Goal: Information Seeking & Learning: Learn about a topic

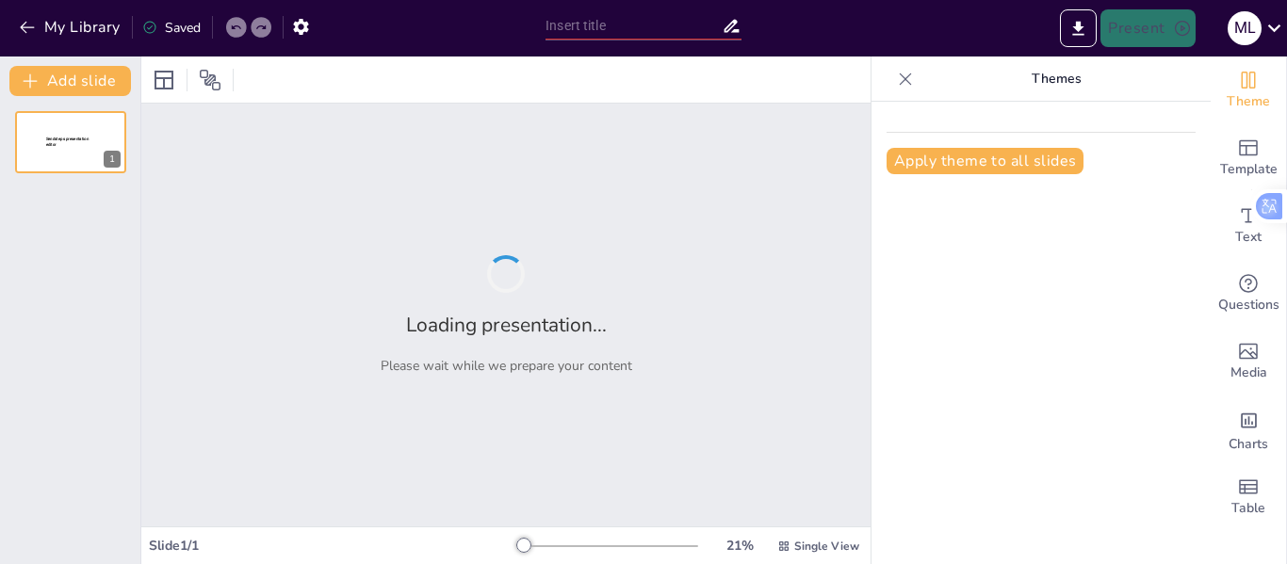
type input "Pulsiones y Desarrollo: Las Etapas Psicosociales de la Sexualidad"
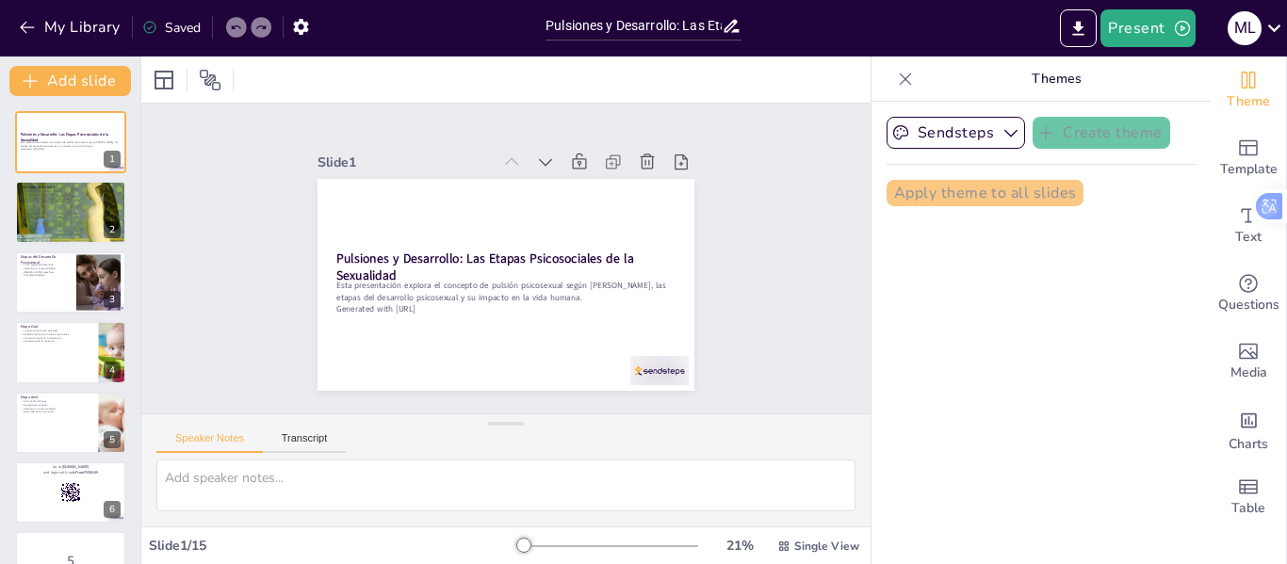
checkbox input "true"
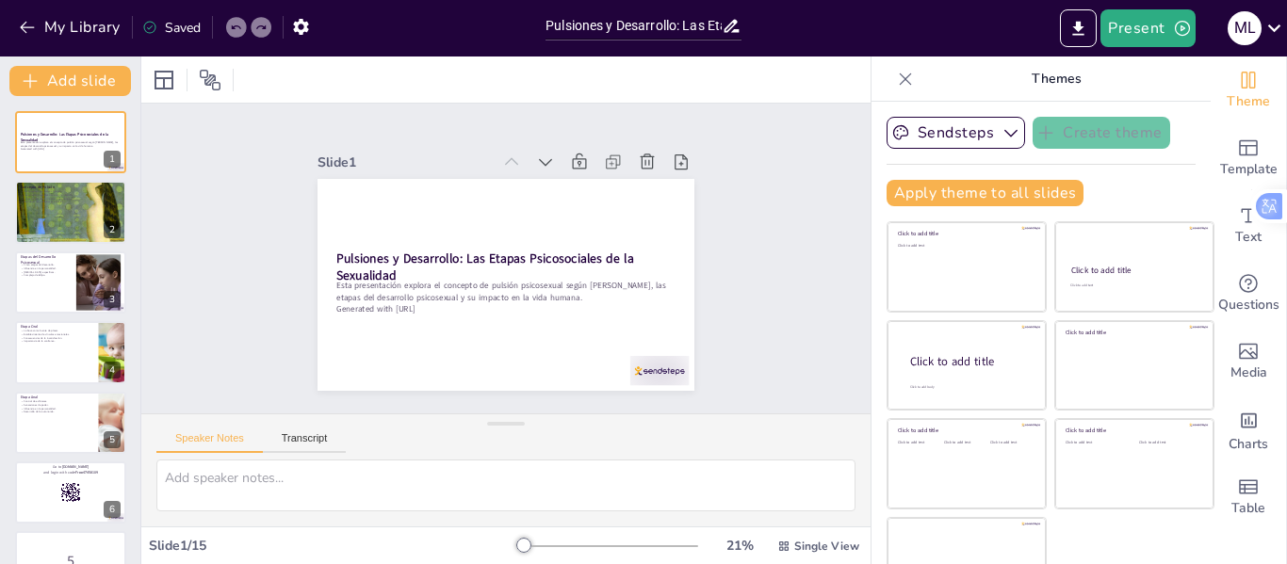
checkbox input "true"
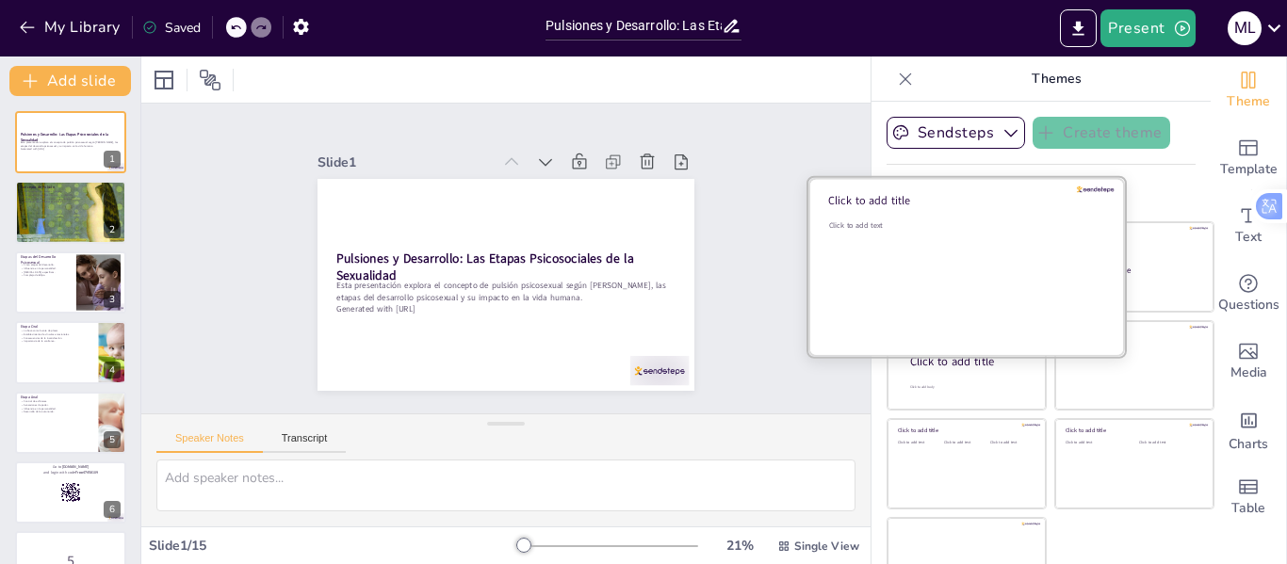
checkbox input "true"
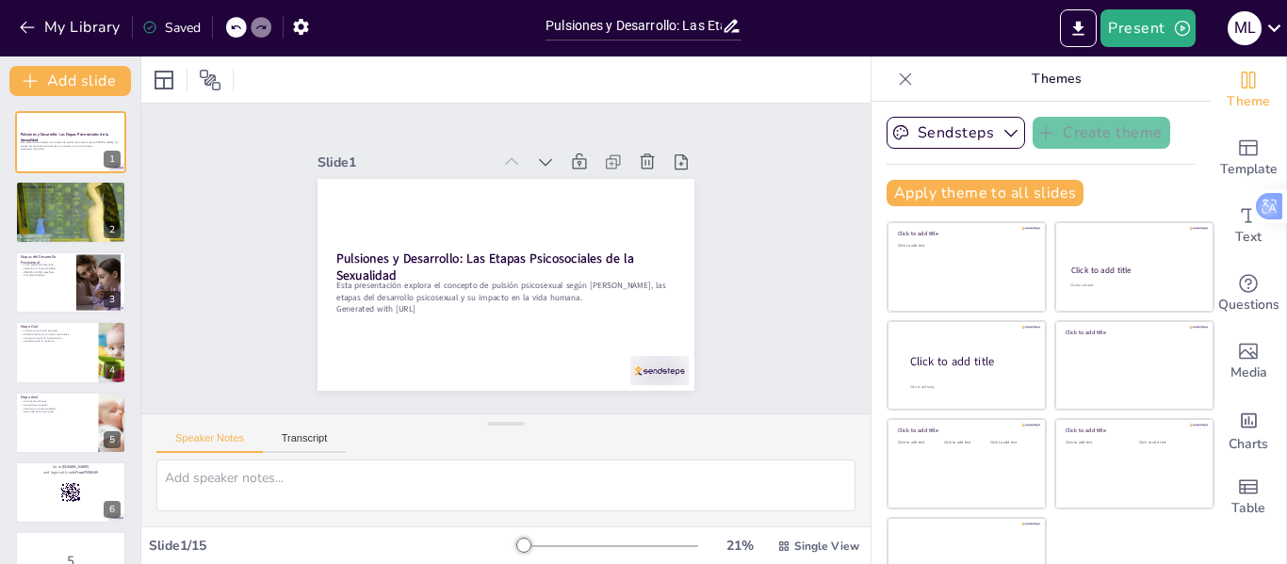
checkbox input "true"
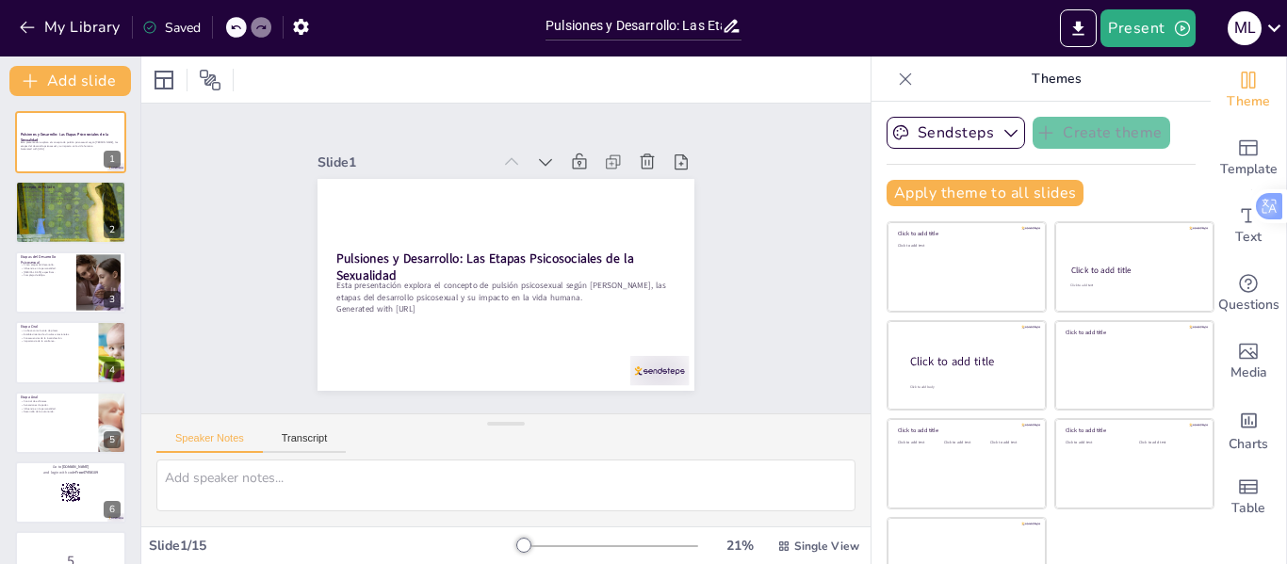
checkbox input "true"
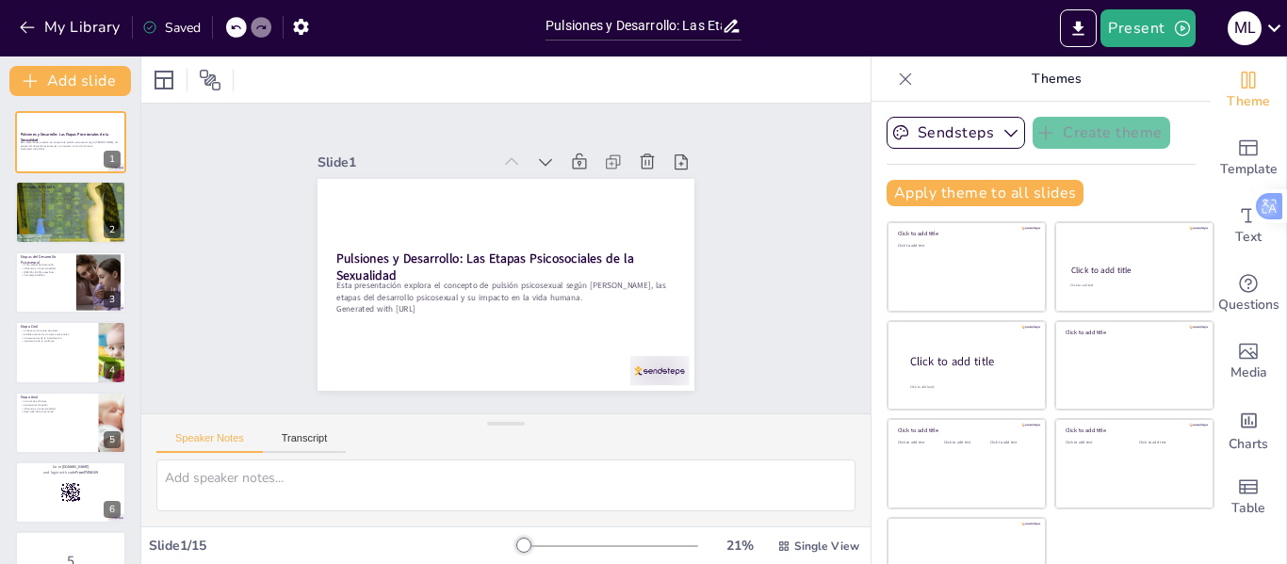
checkbox input "true"
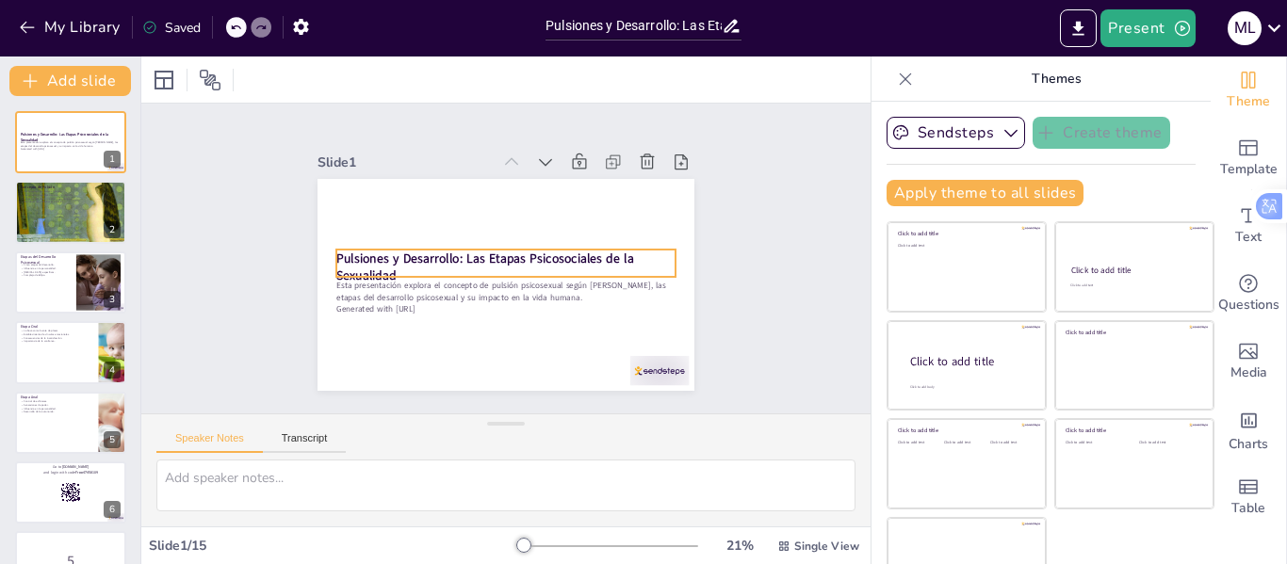
checkbox input "true"
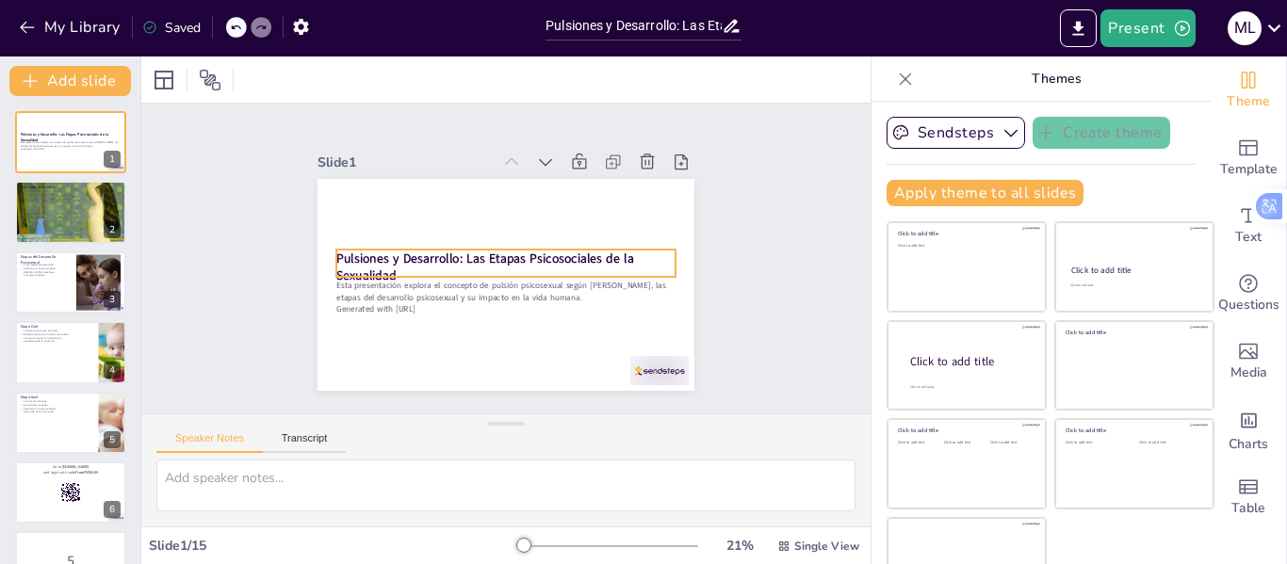
checkbox input "true"
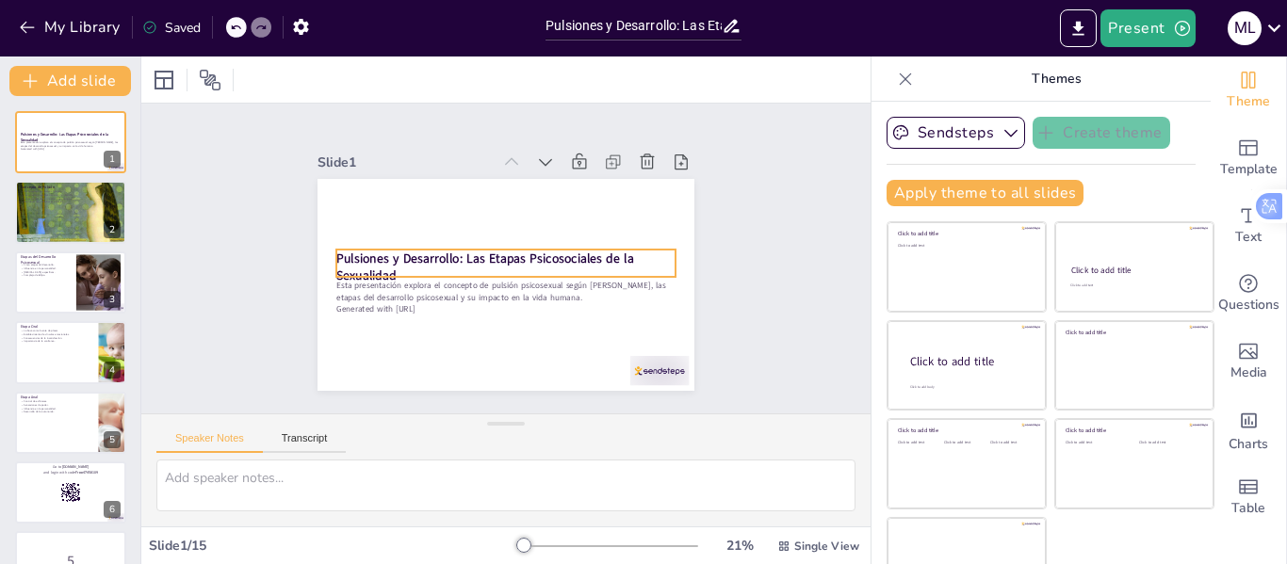
checkbox input "true"
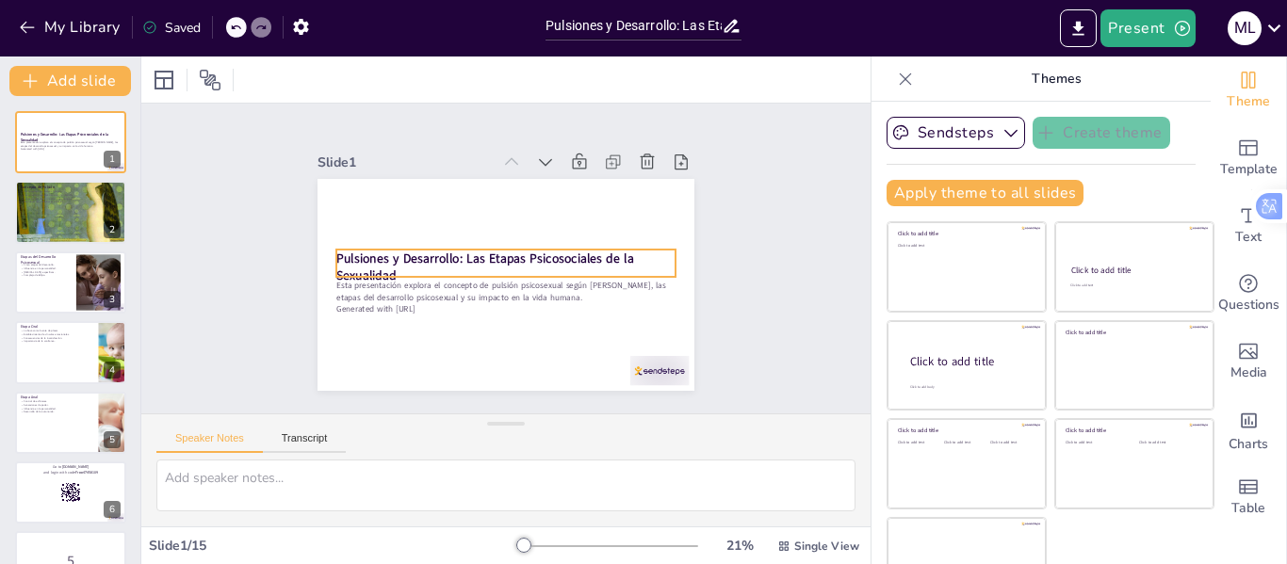
checkbox input "true"
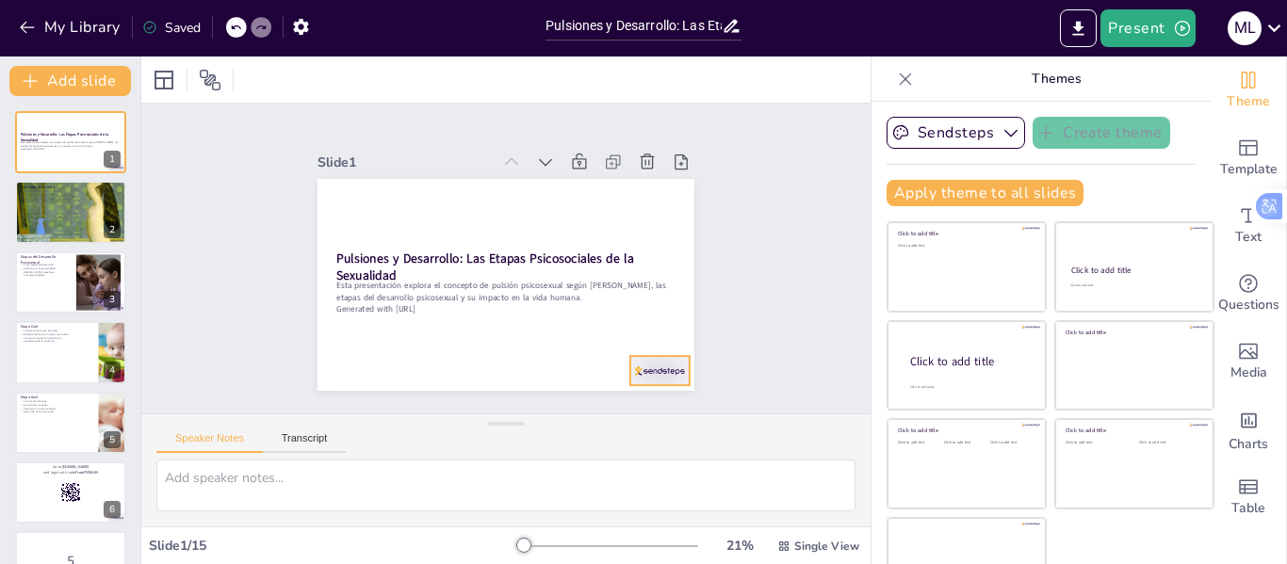
checkbox input "true"
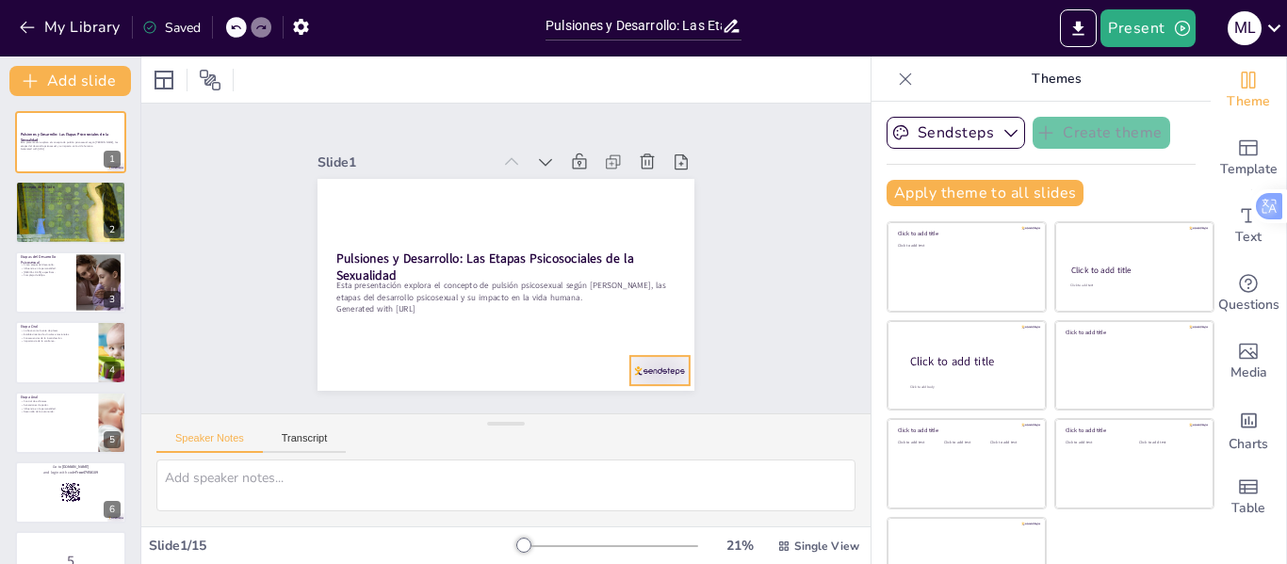
checkbox input "true"
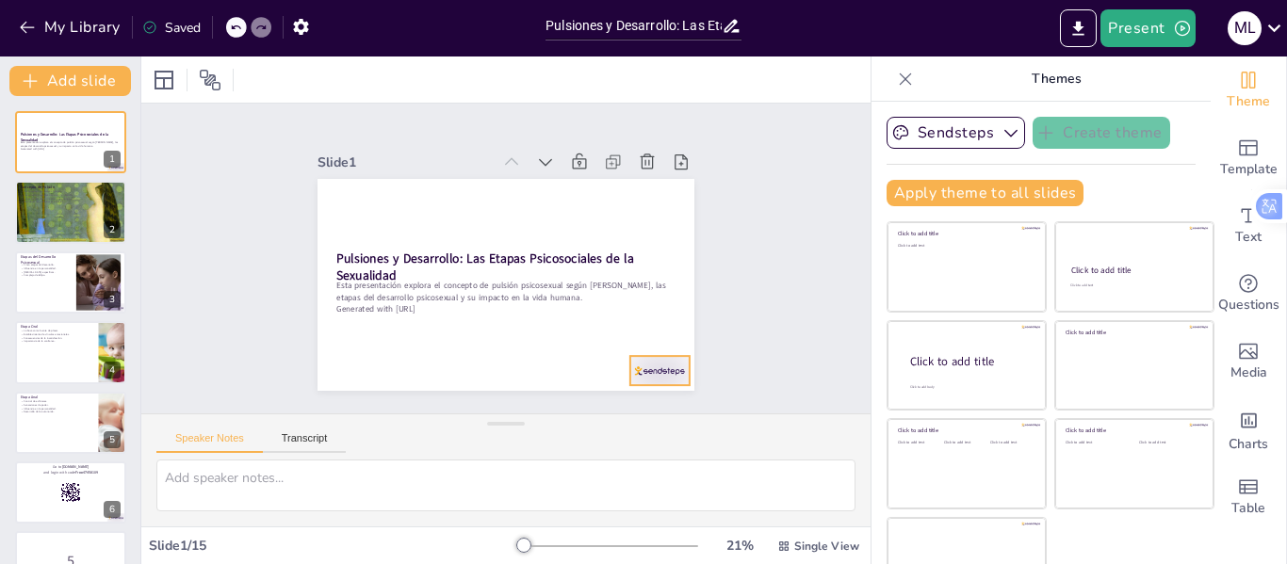
checkbox input "true"
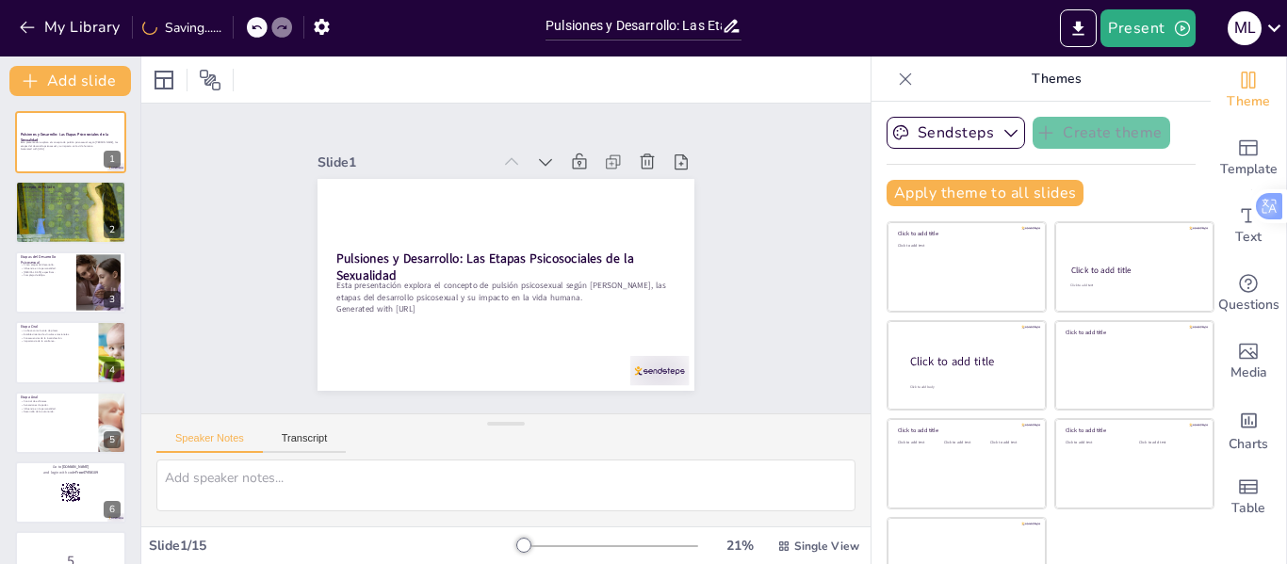
checkbox input "true"
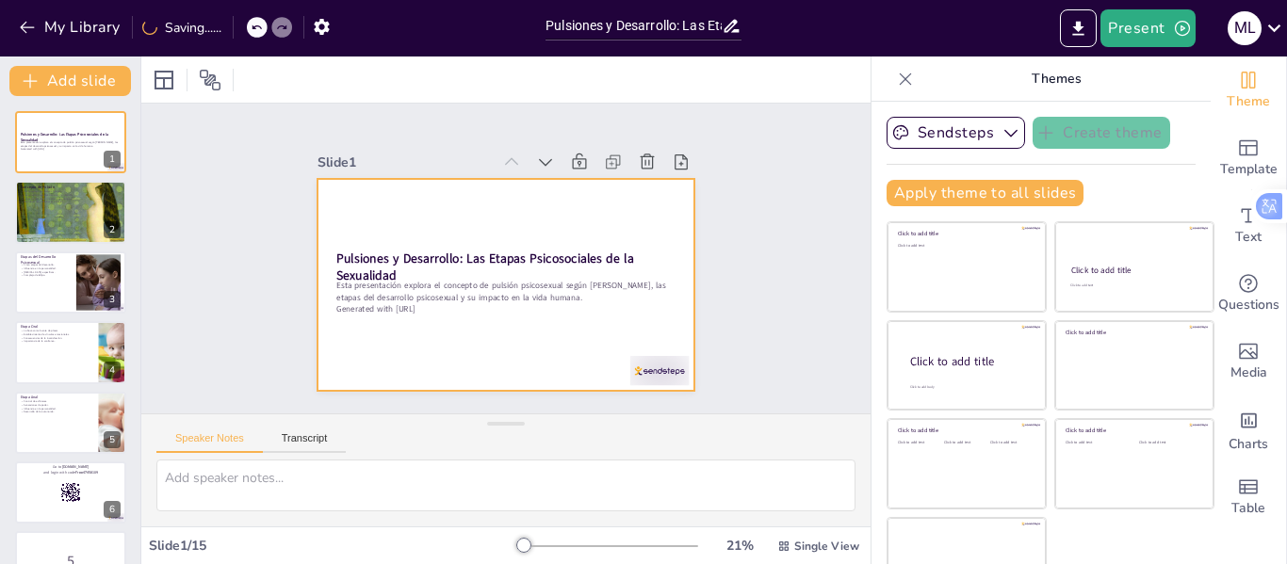
checkbox input "true"
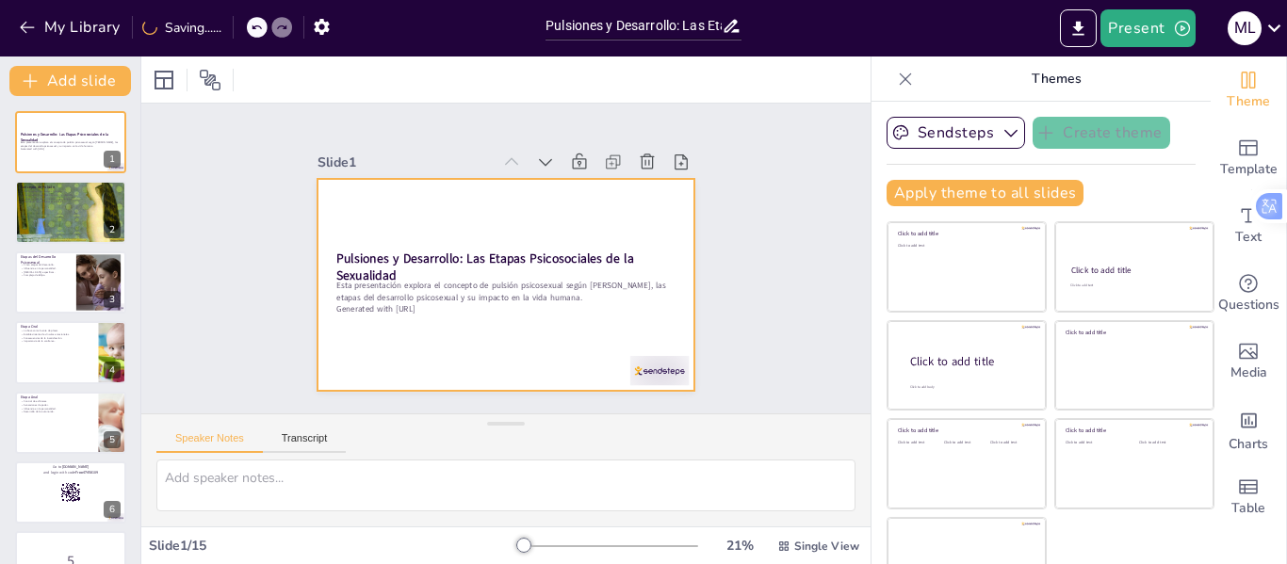
checkbox input "true"
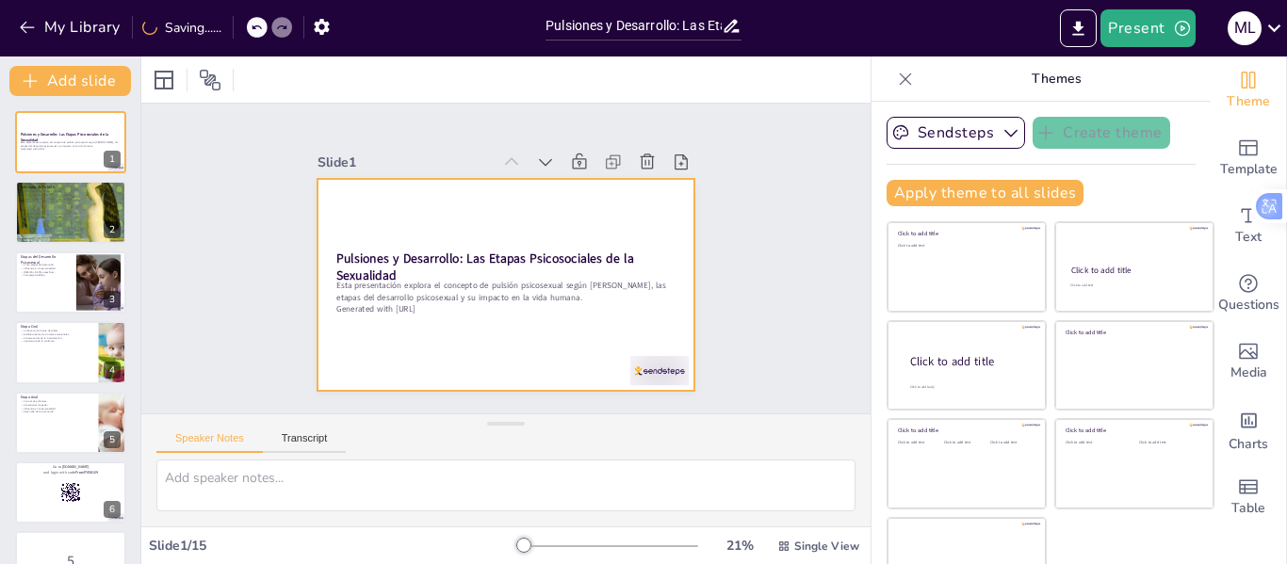
checkbox input "true"
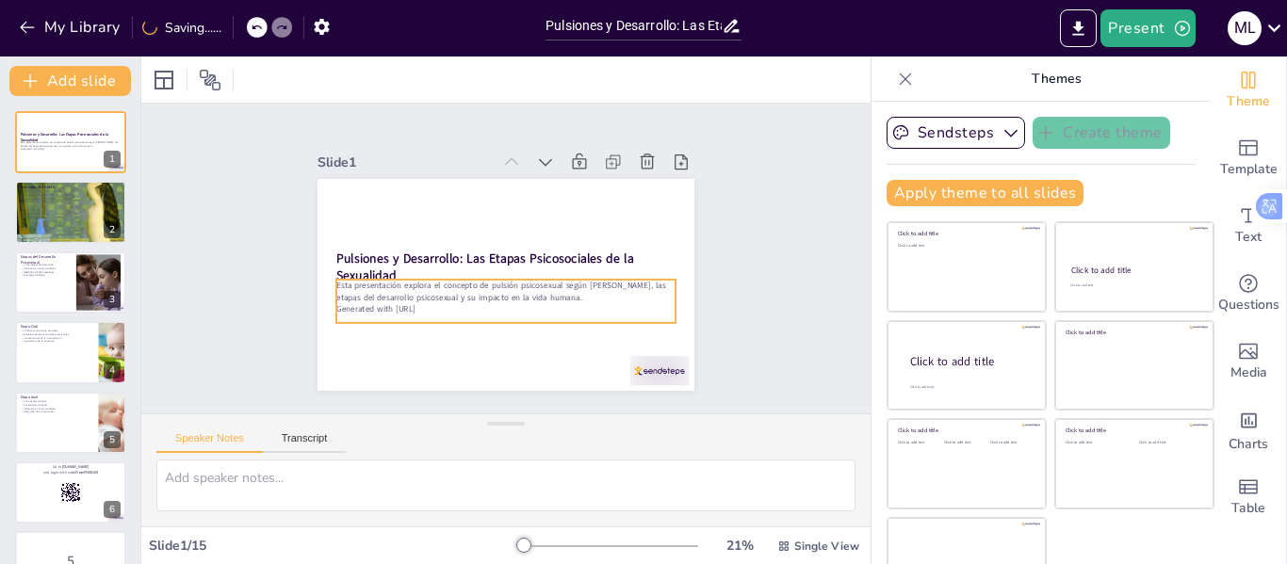
checkbox input "true"
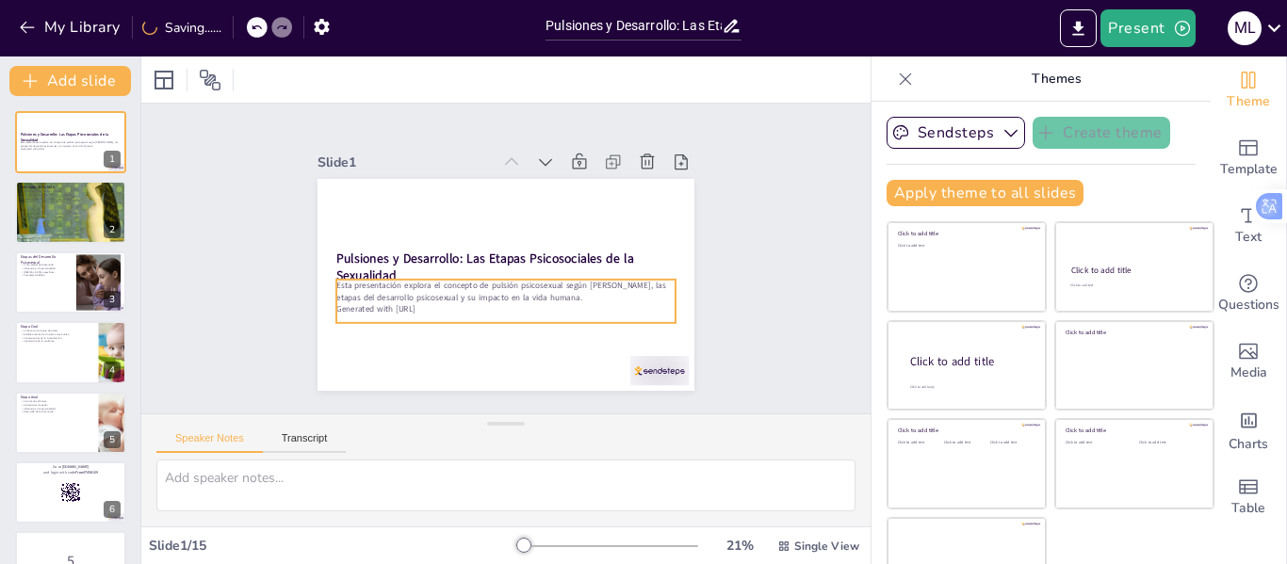
checkbox input "true"
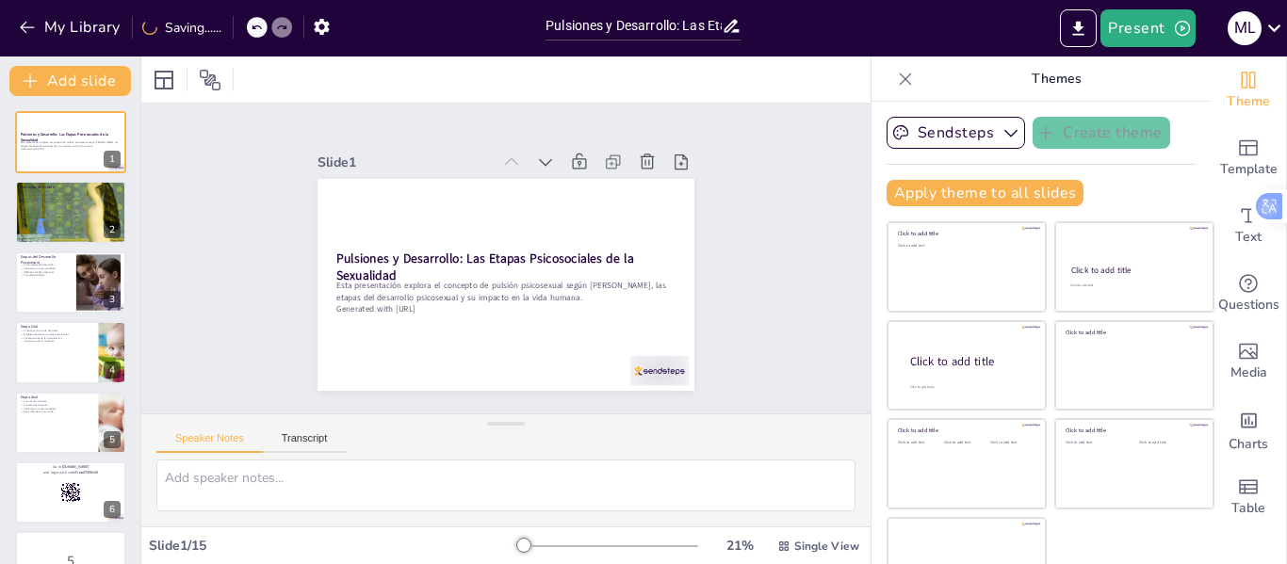
checkbox input "true"
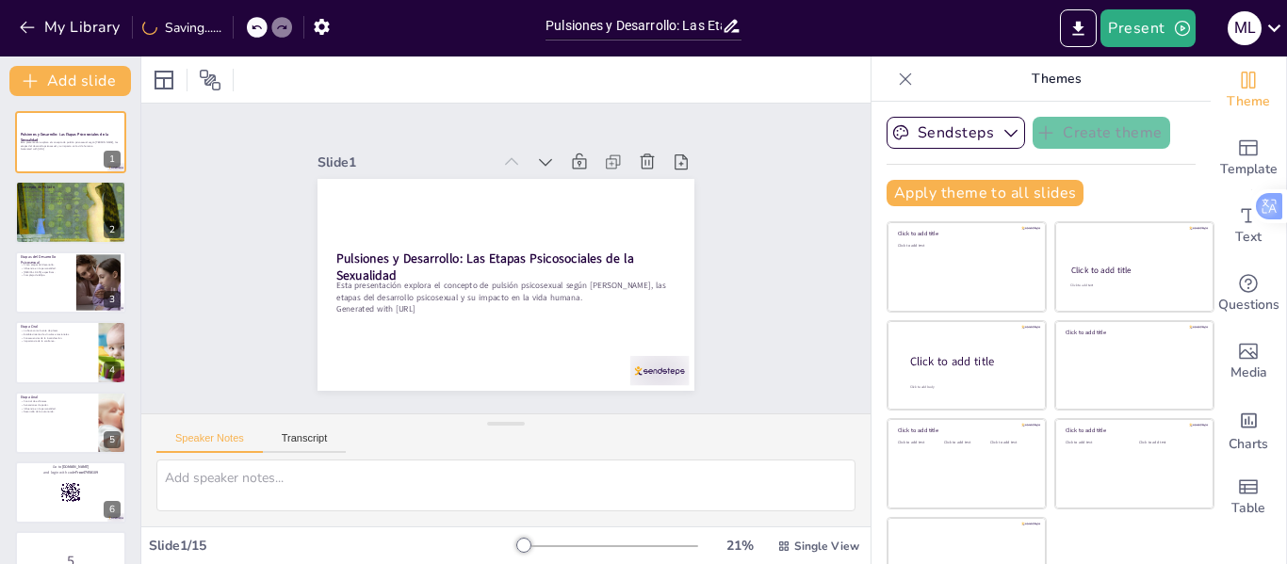
checkbox input "true"
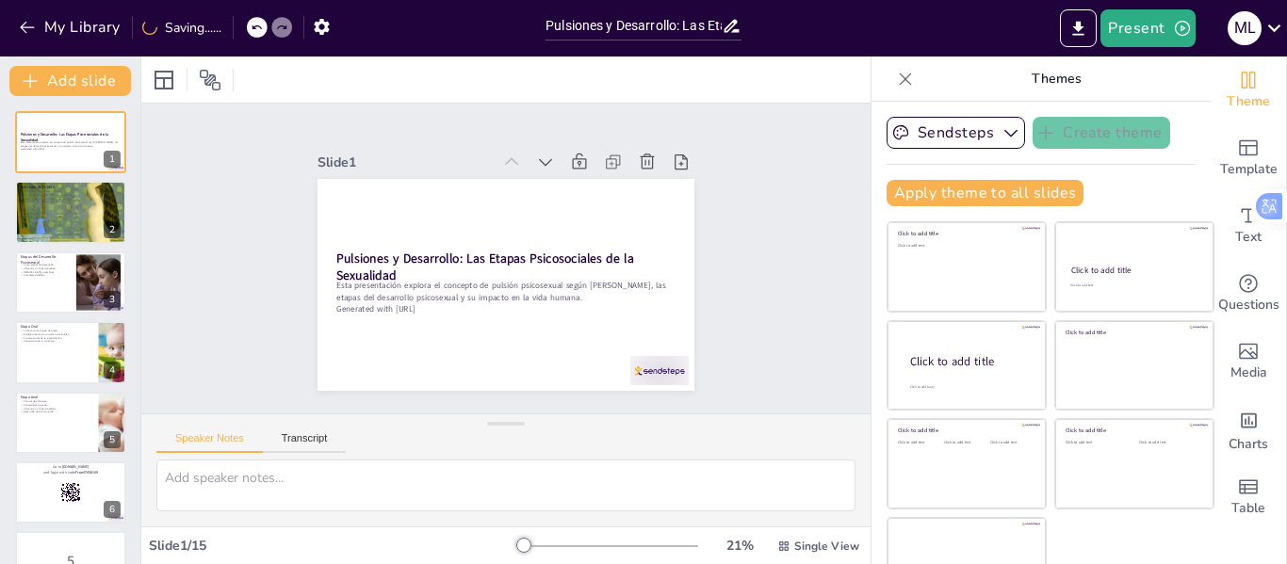
checkbox input "true"
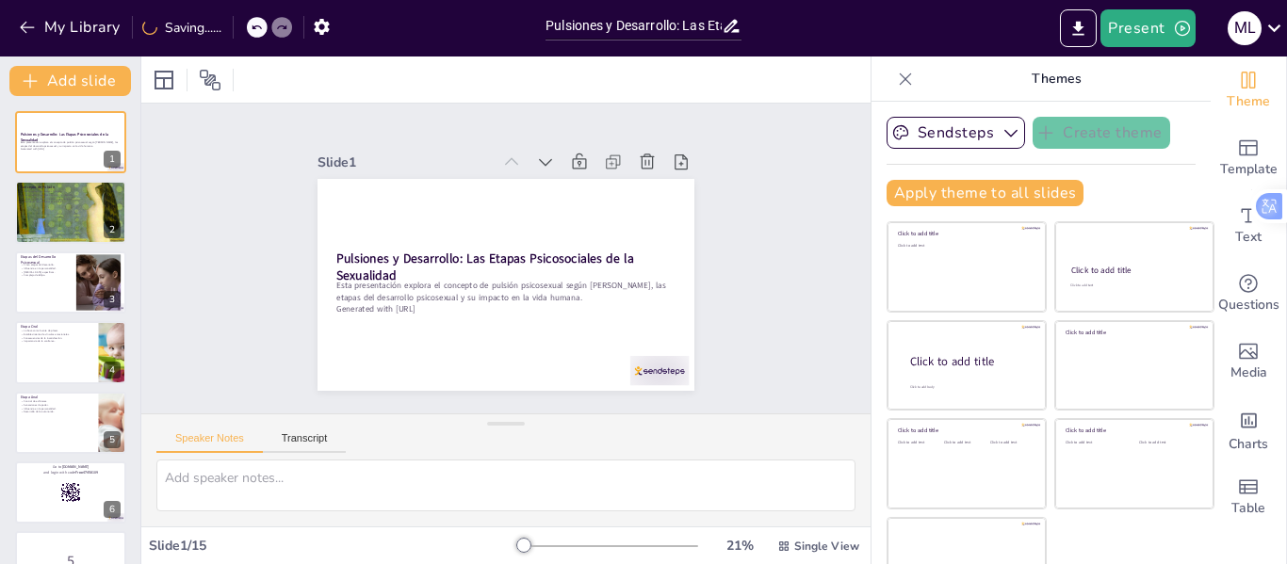
checkbox input "true"
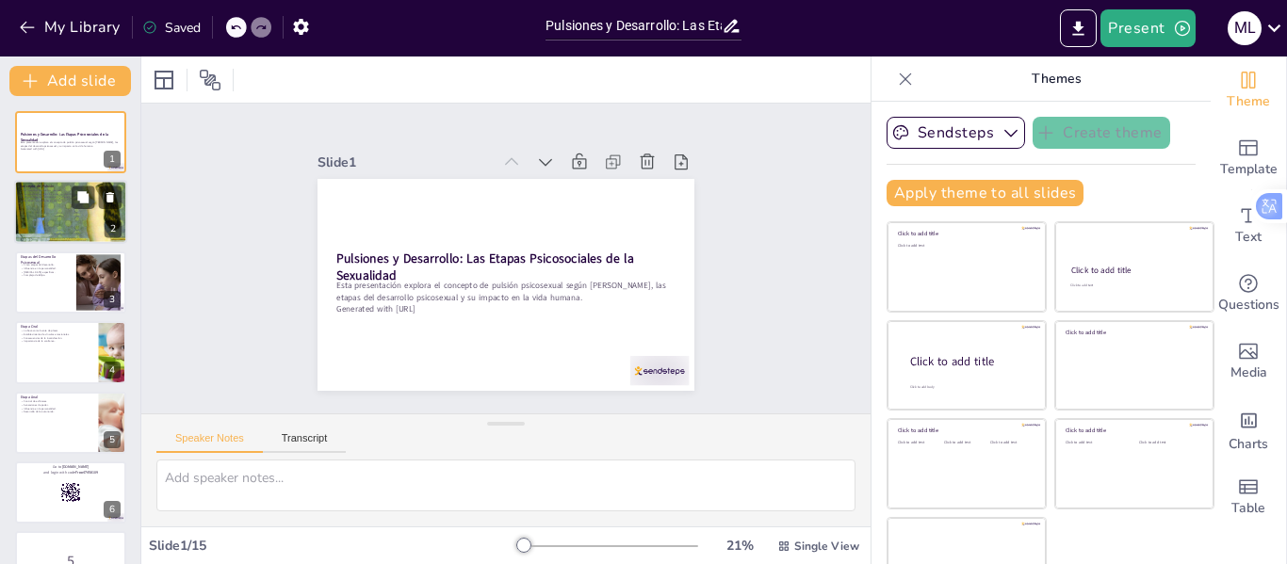
checkbox input "true"
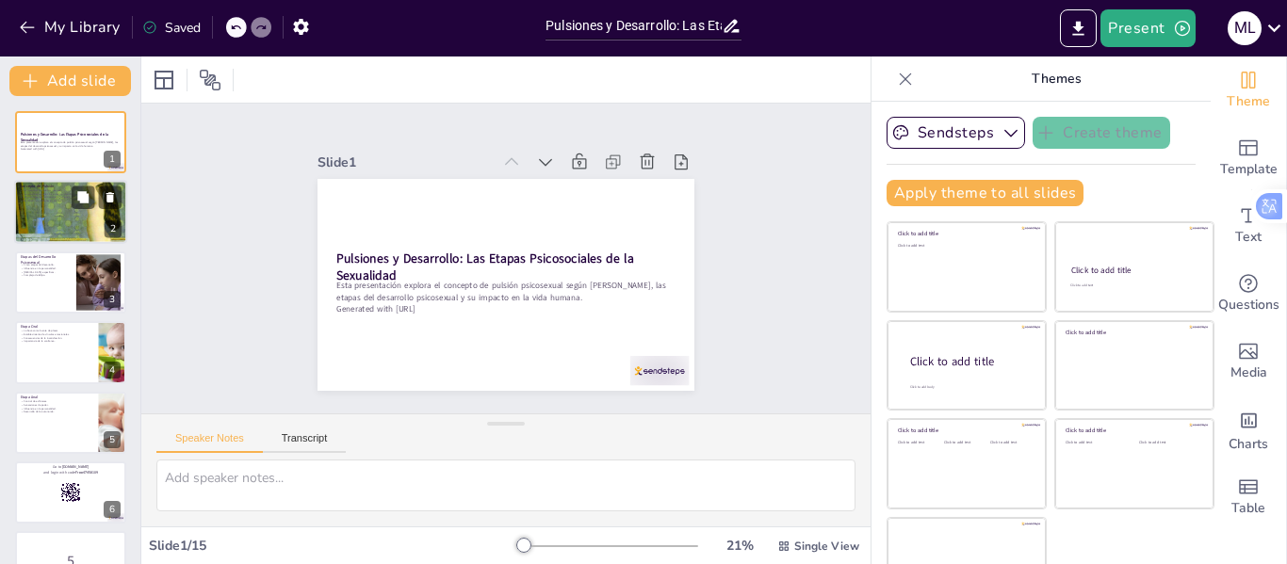
checkbox input "true"
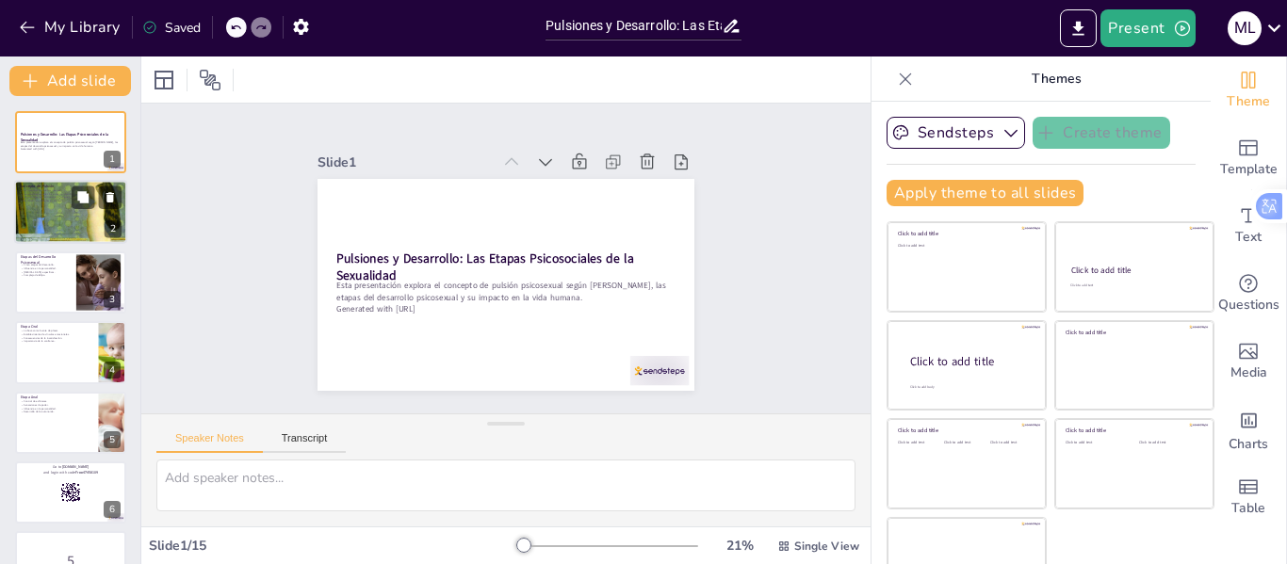
checkbox input "true"
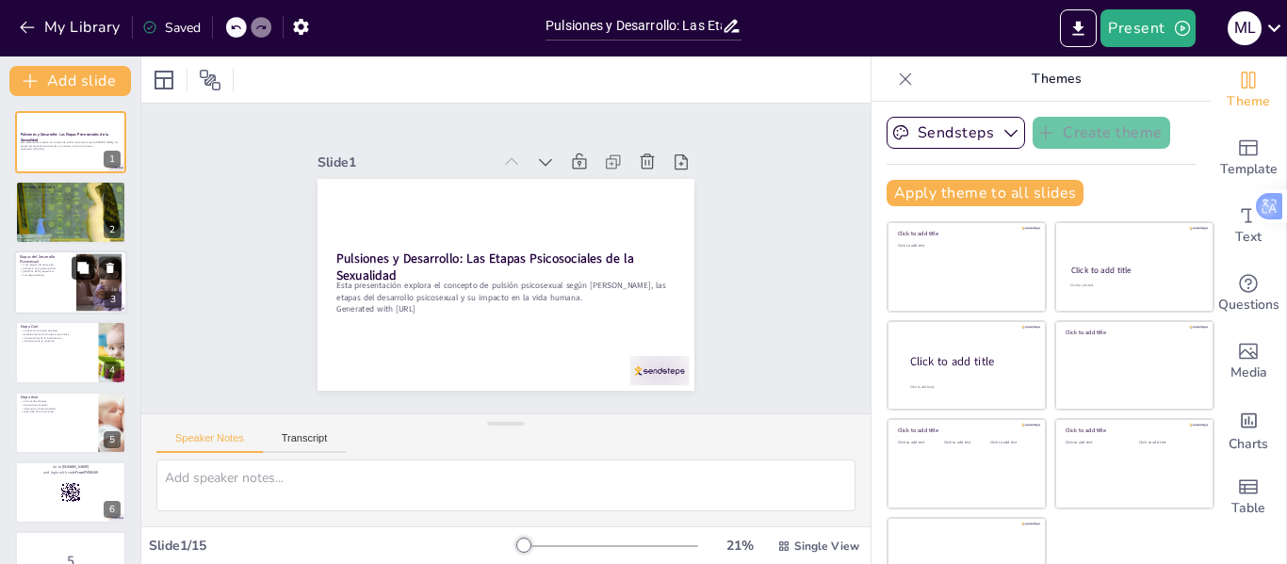
checkbox input "true"
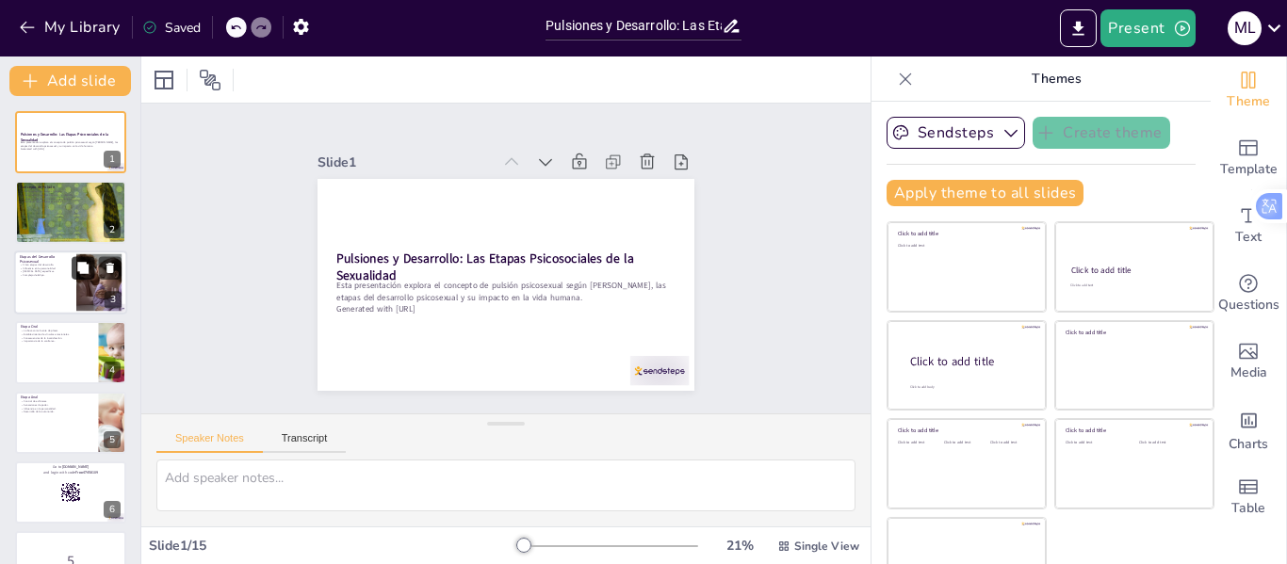
checkbox input "true"
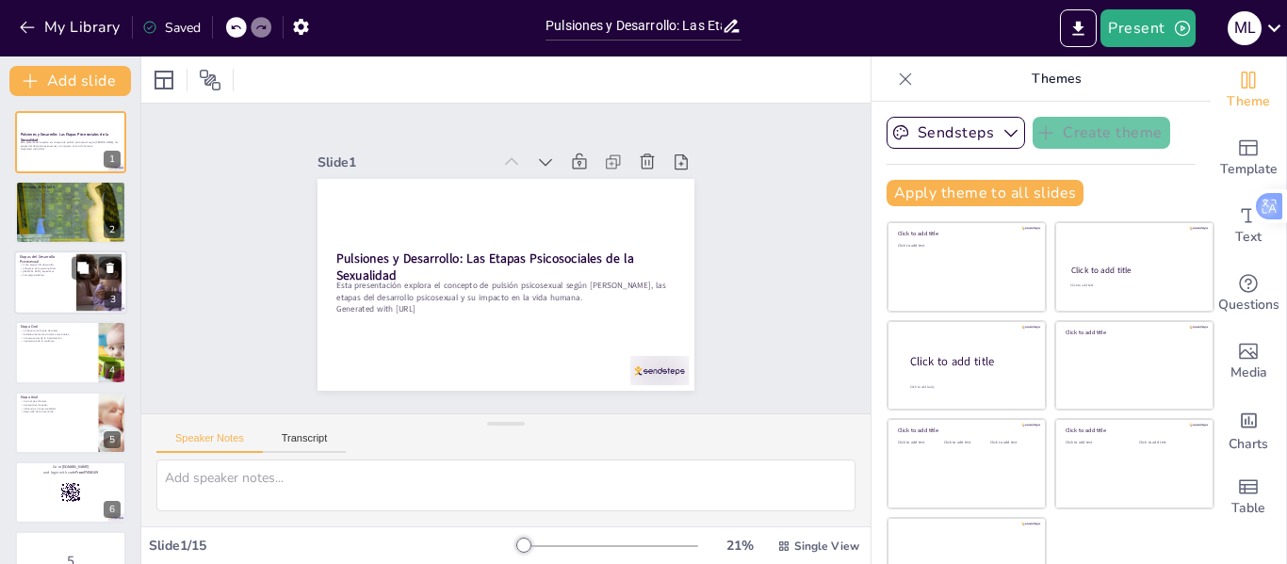
checkbox input "true"
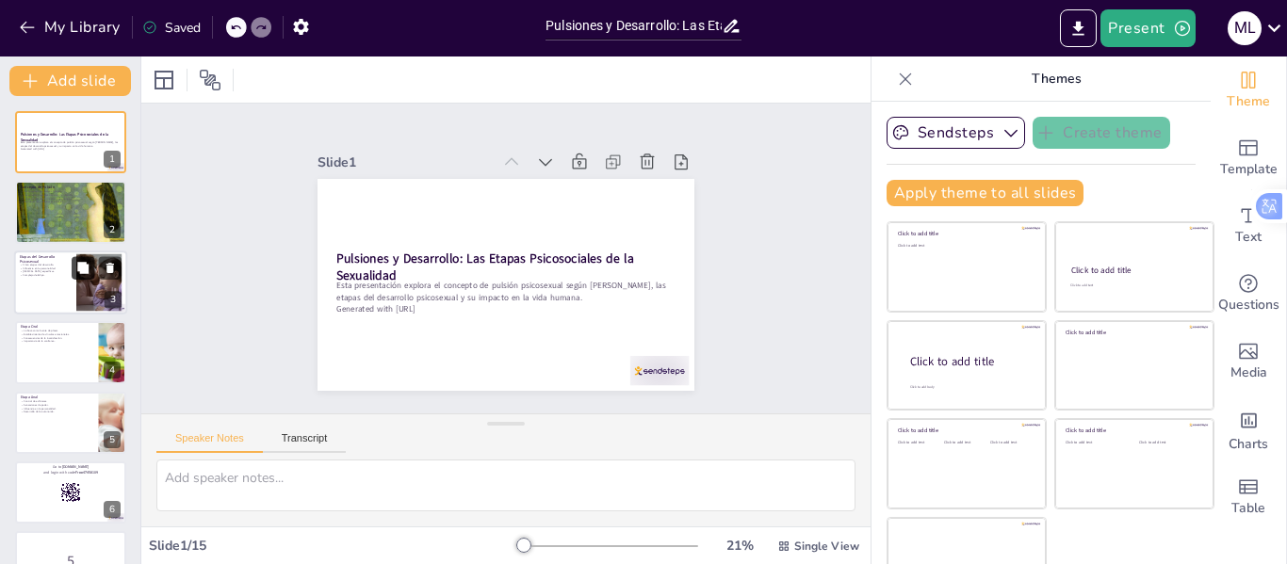
checkbox input "true"
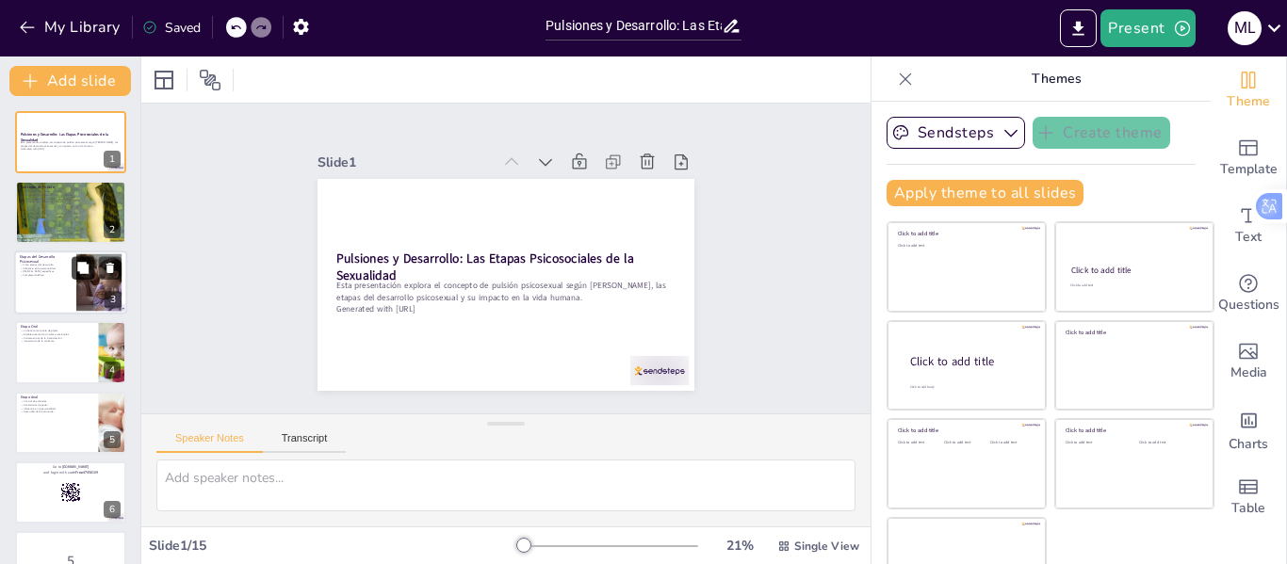
checkbox input "true"
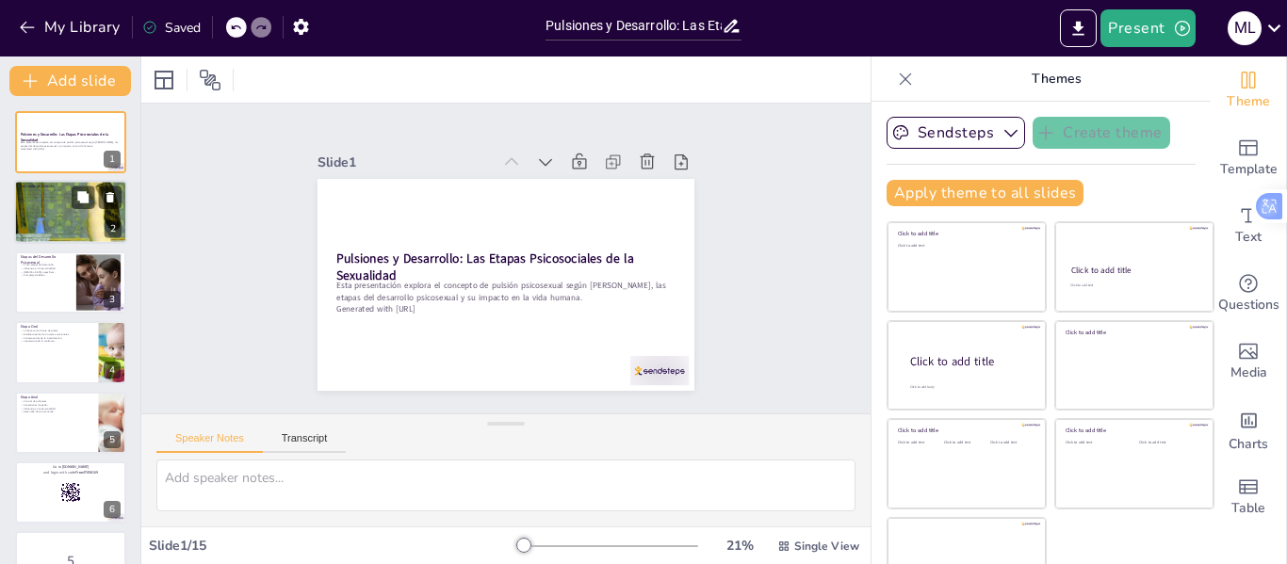
checkbox input "true"
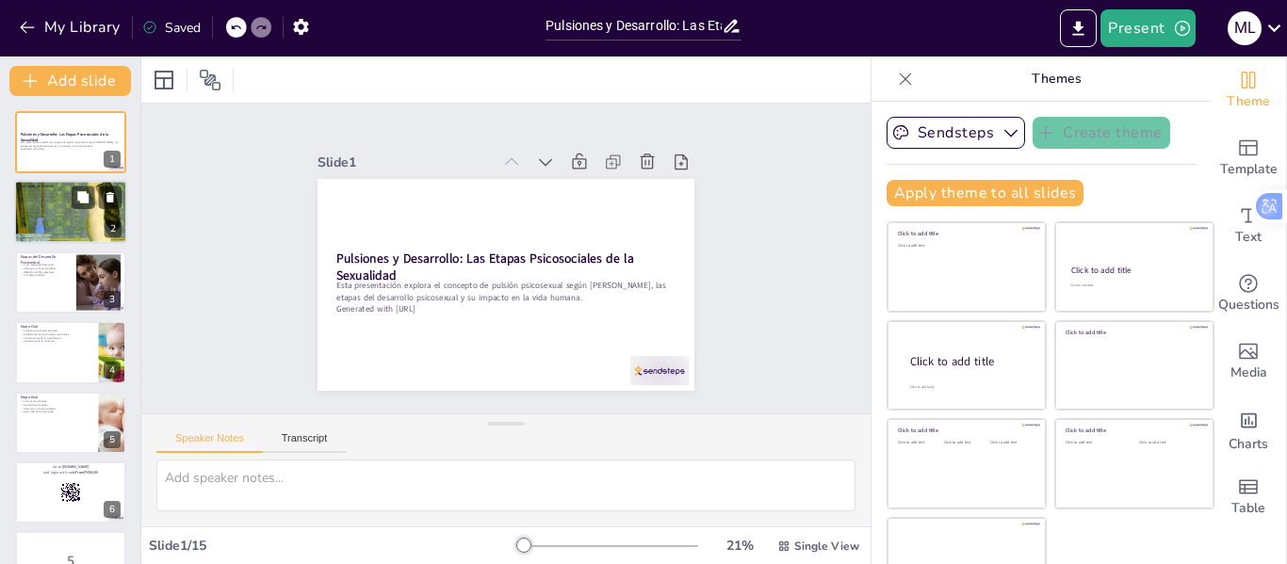
checkbox input "true"
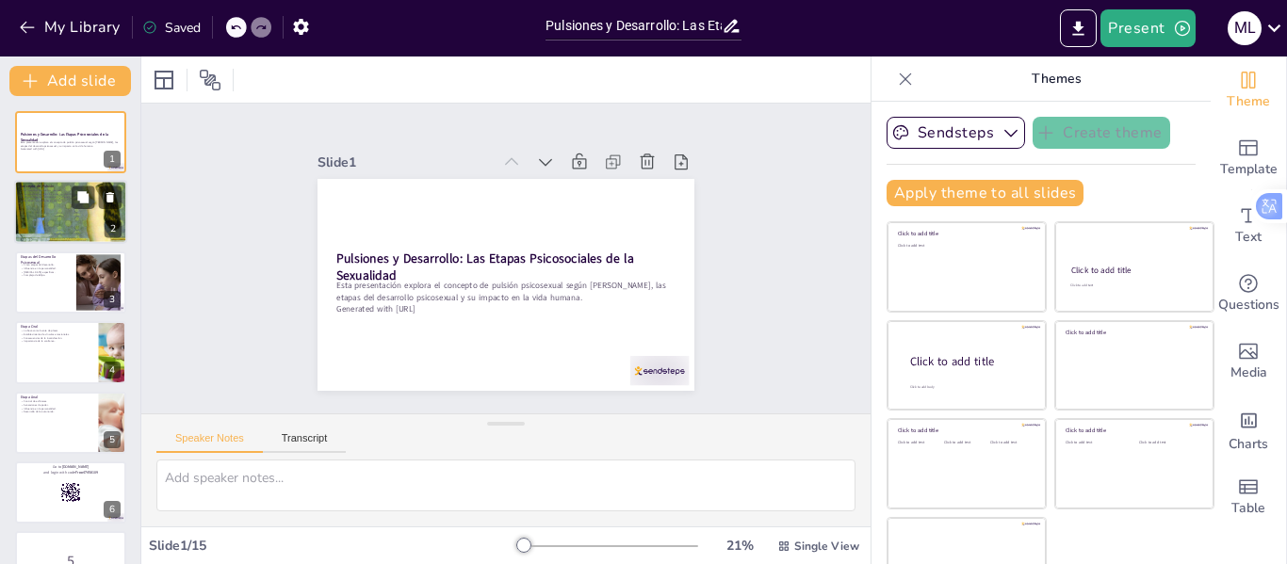
checkbox input "true"
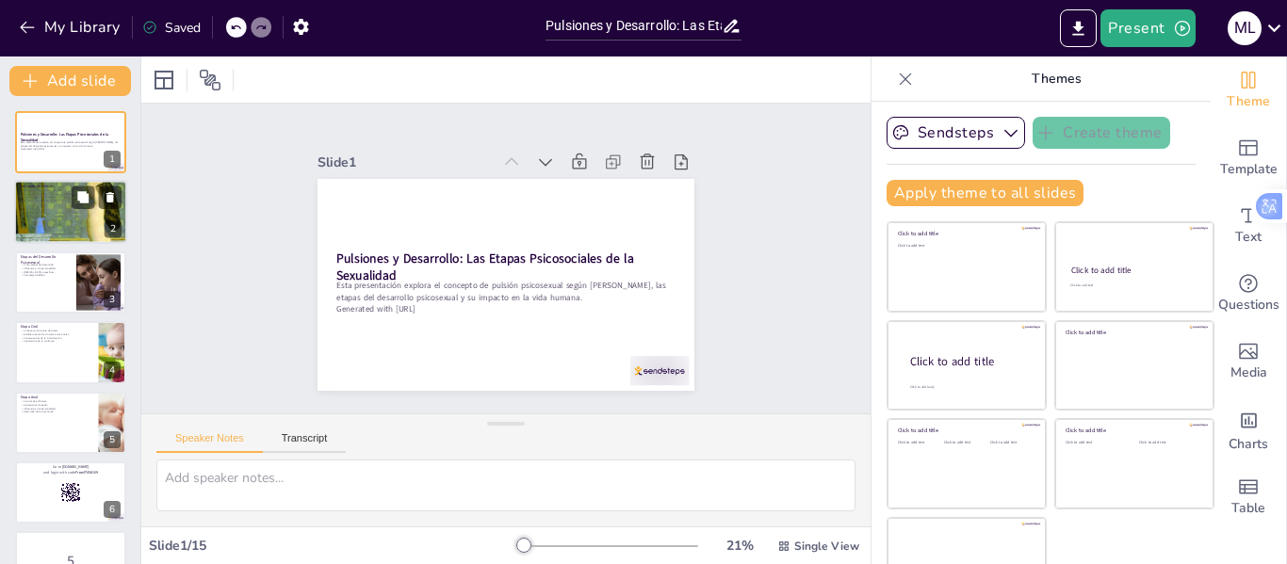
click at [78, 226] on div at bounding box center [71, 213] width 116 height 64
type textarea "Las pulsiones son descritas por [PERSON_NAME] como fuerzas internas que guían n…"
checkbox input "true"
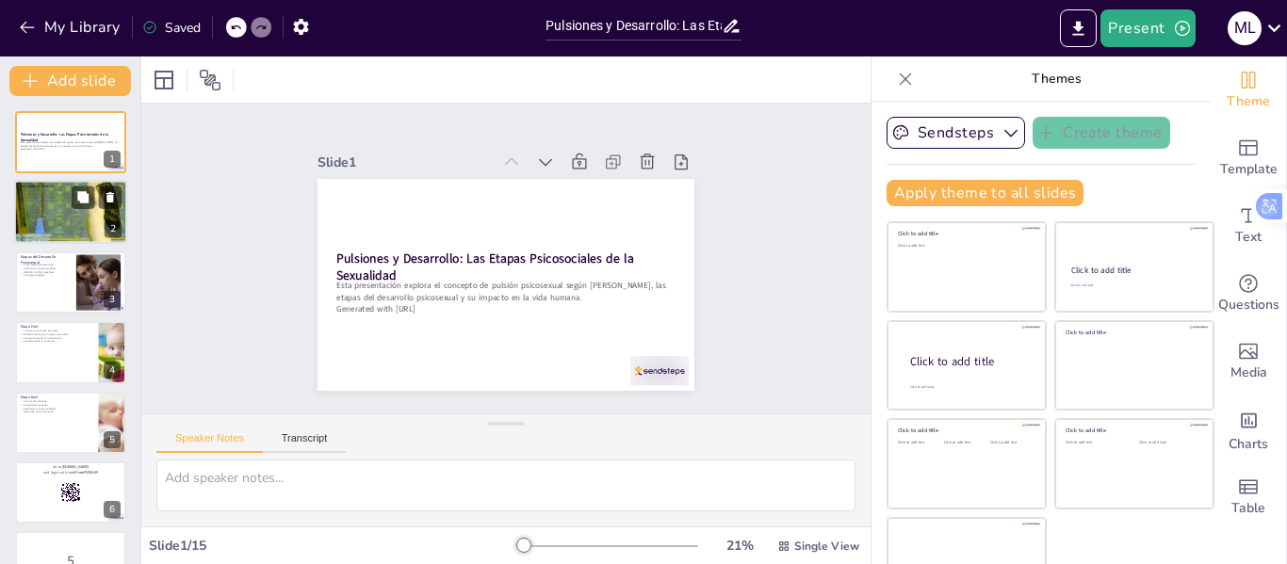
checkbox input "true"
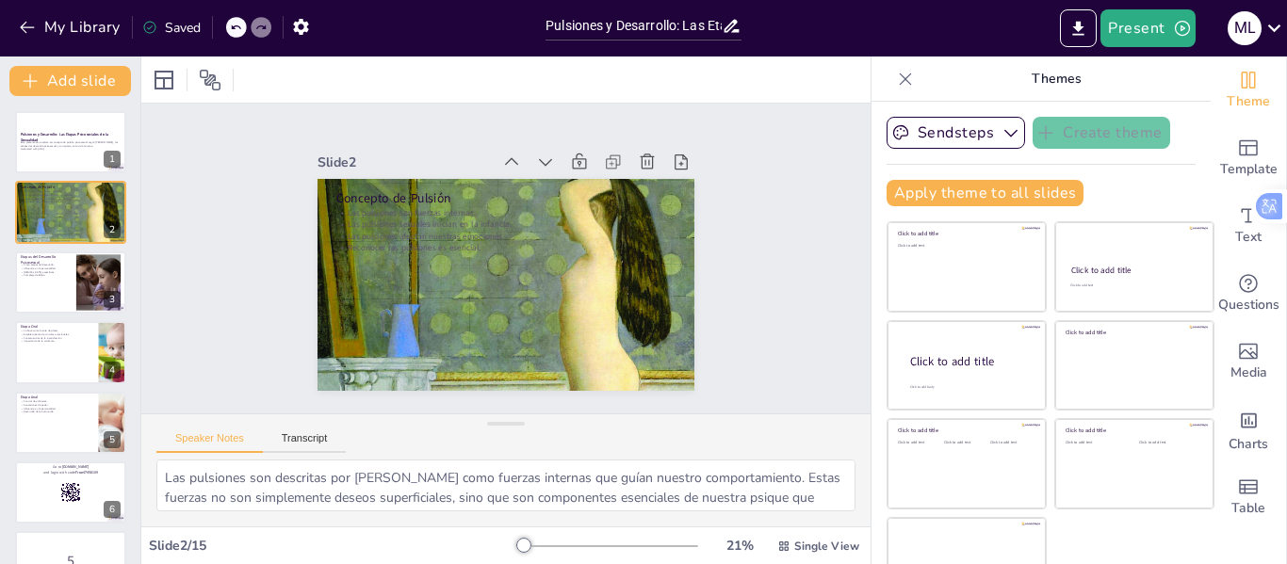
checkbox input "true"
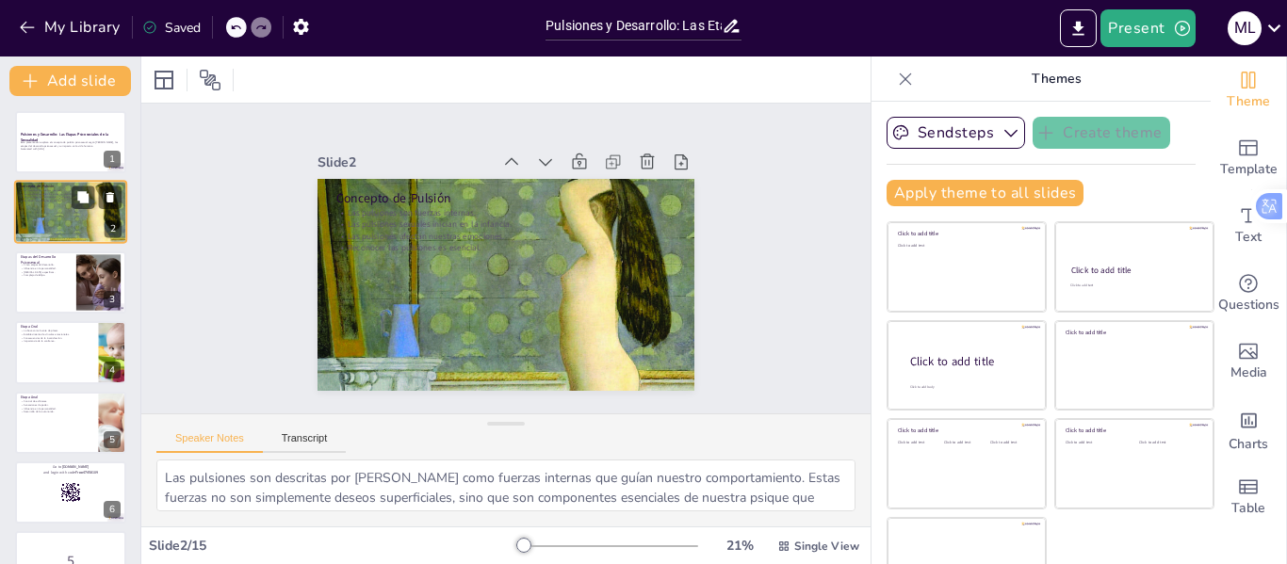
checkbox input "true"
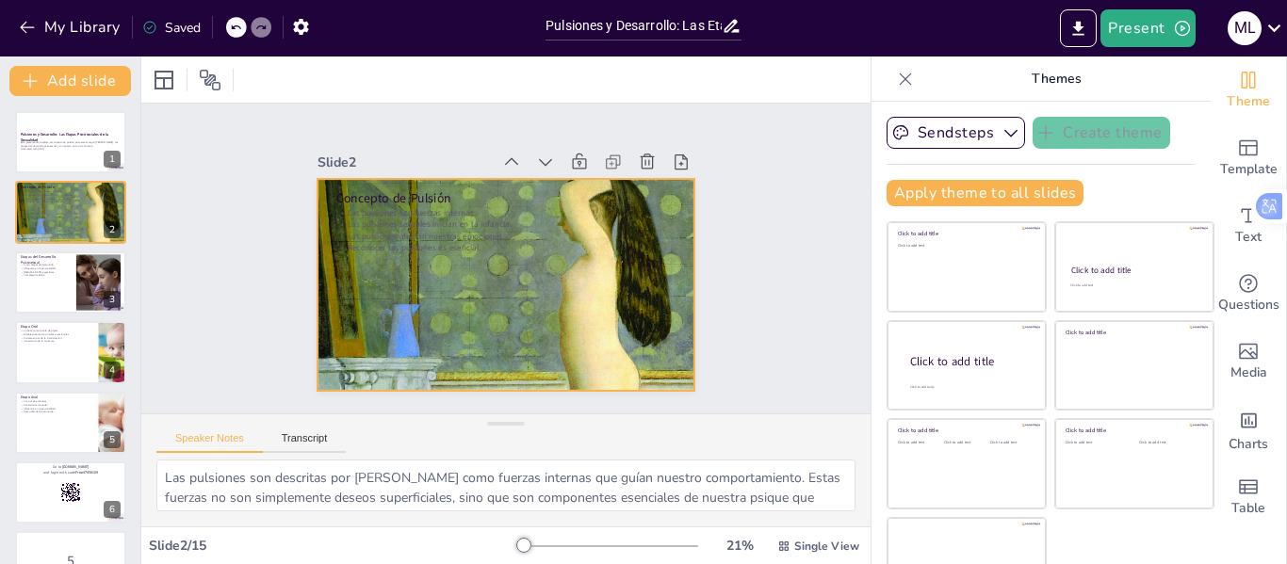
checkbox input "true"
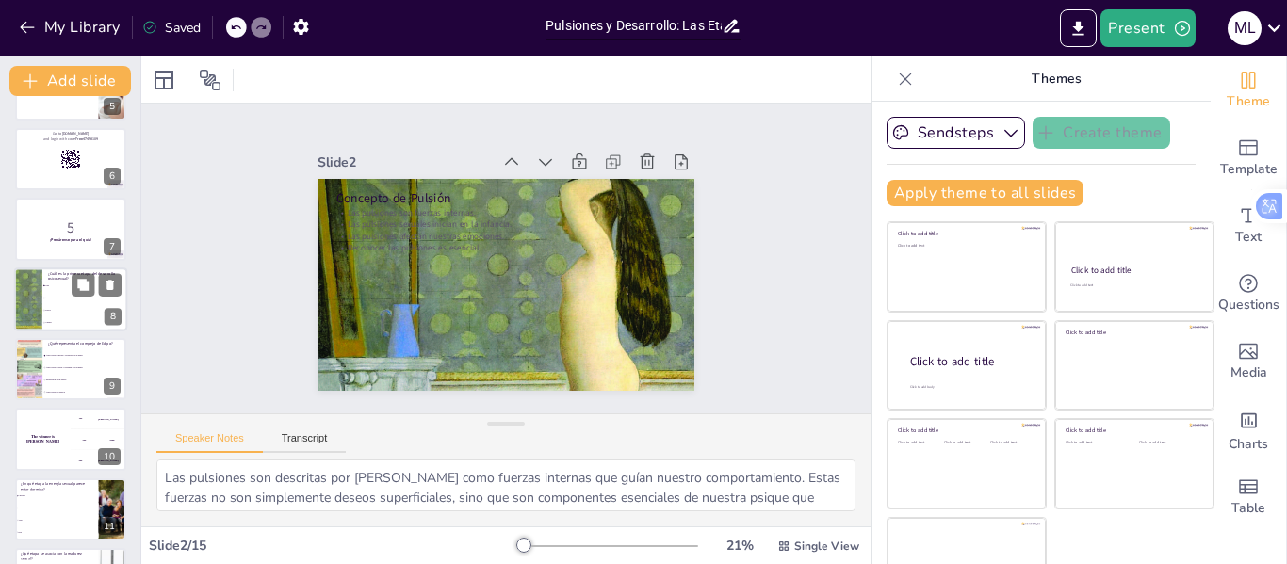
checkbox input "true"
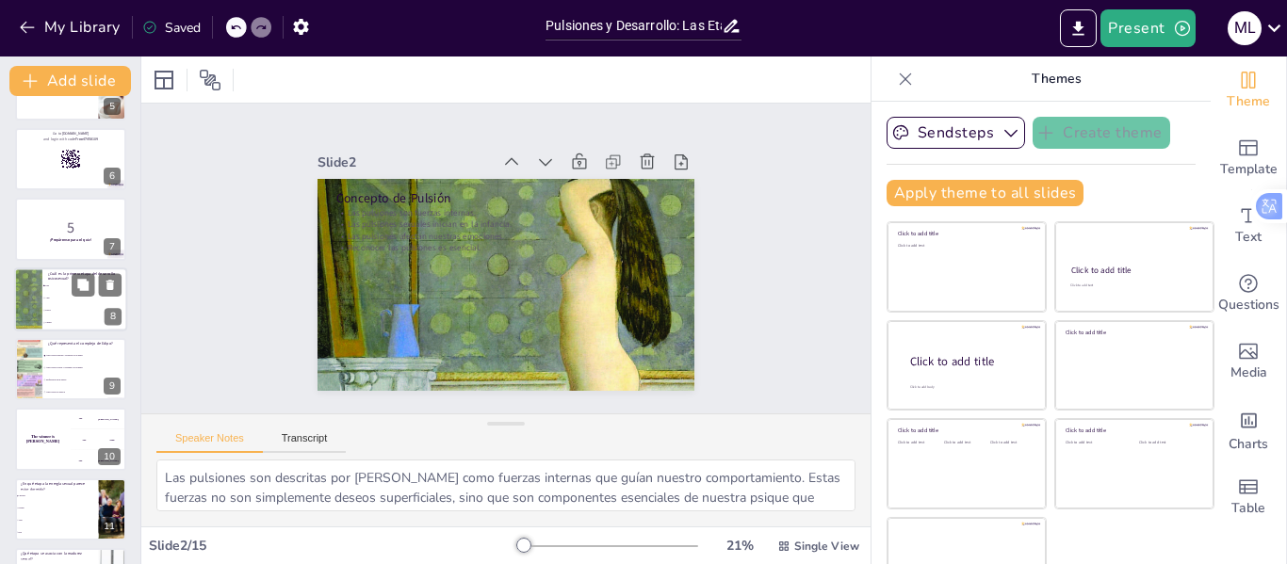
checkbox input "true"
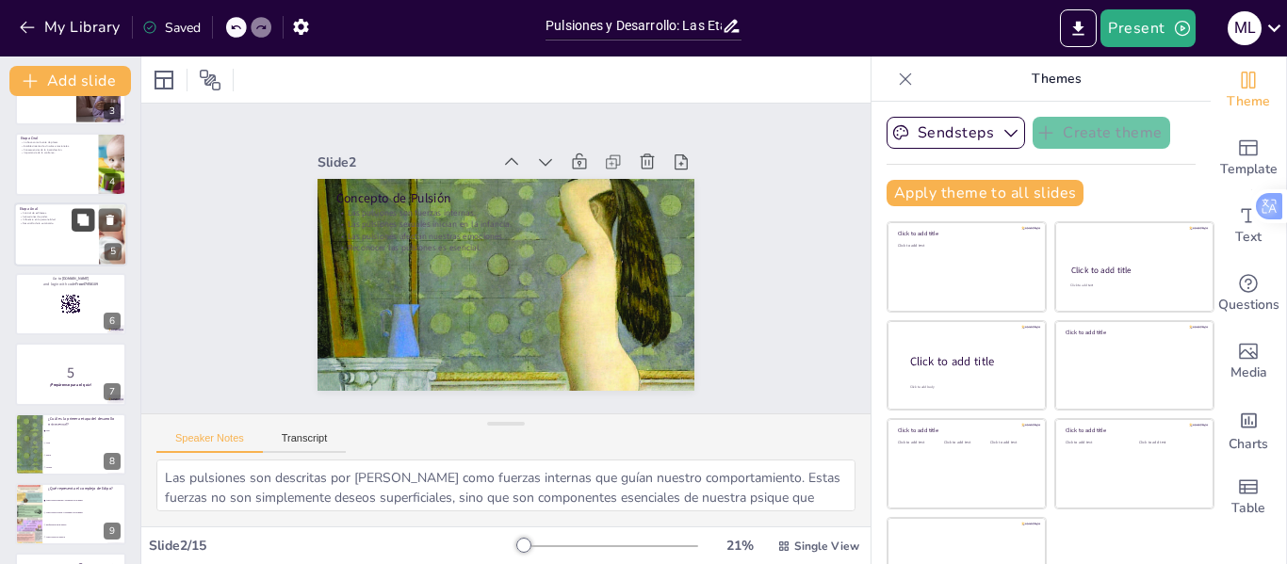
click at [83, 219] on icon at bounding box center [82, 219] width 11 height 11
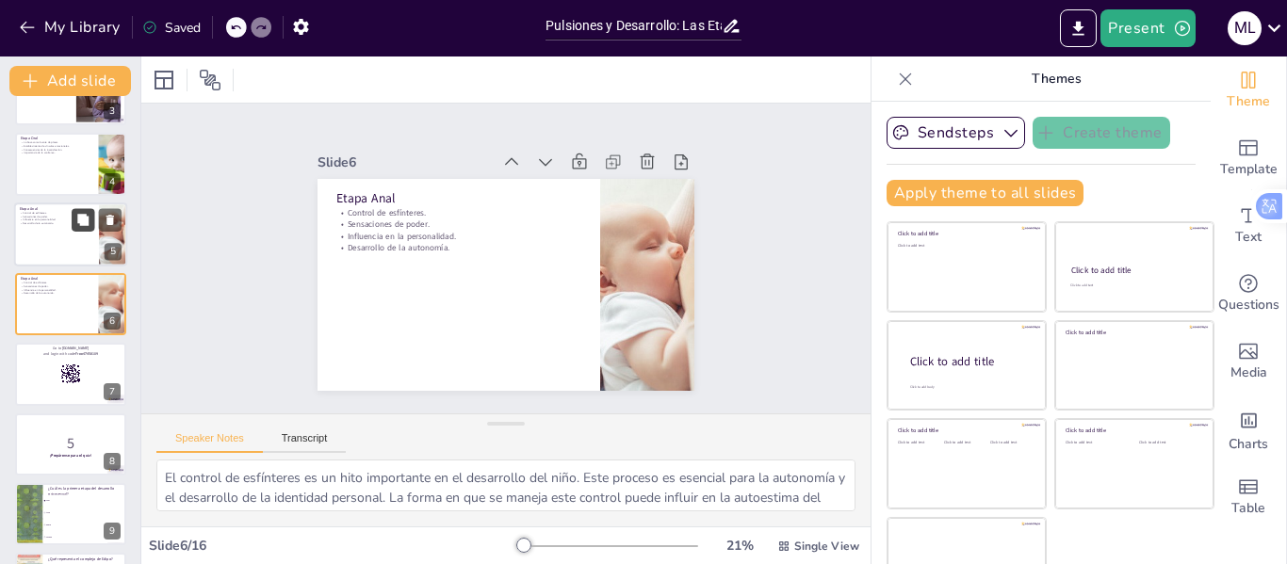
scroll to position [163, 0]
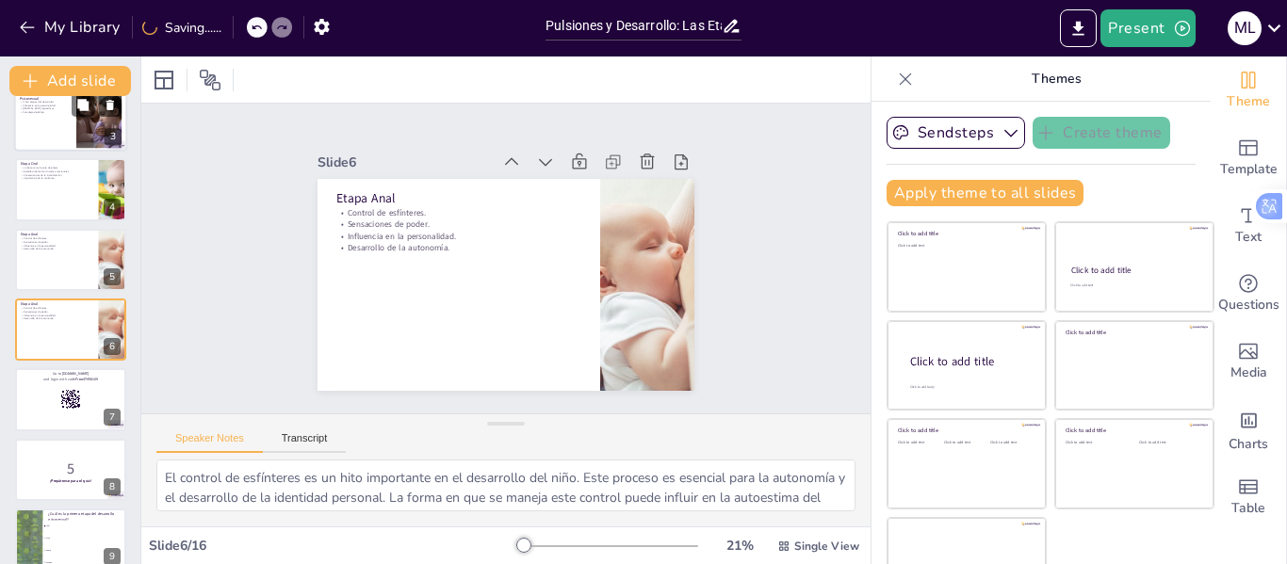
click at [78, 130] on div at bounding box center [98, 118] width 143 height 57
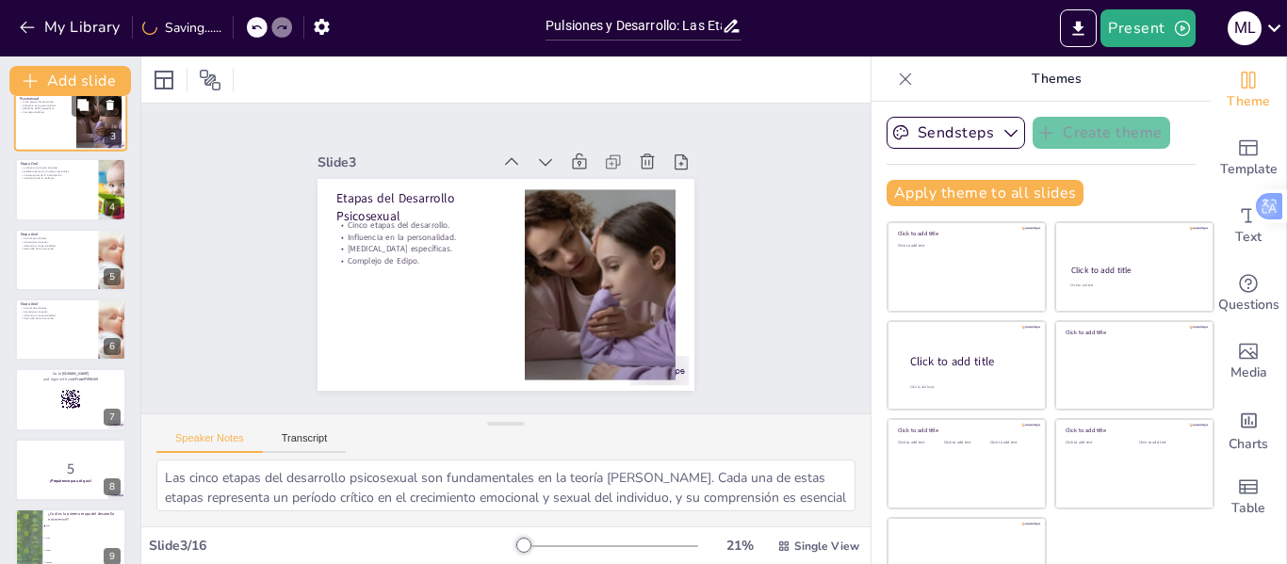
scroll to position [0, 0]
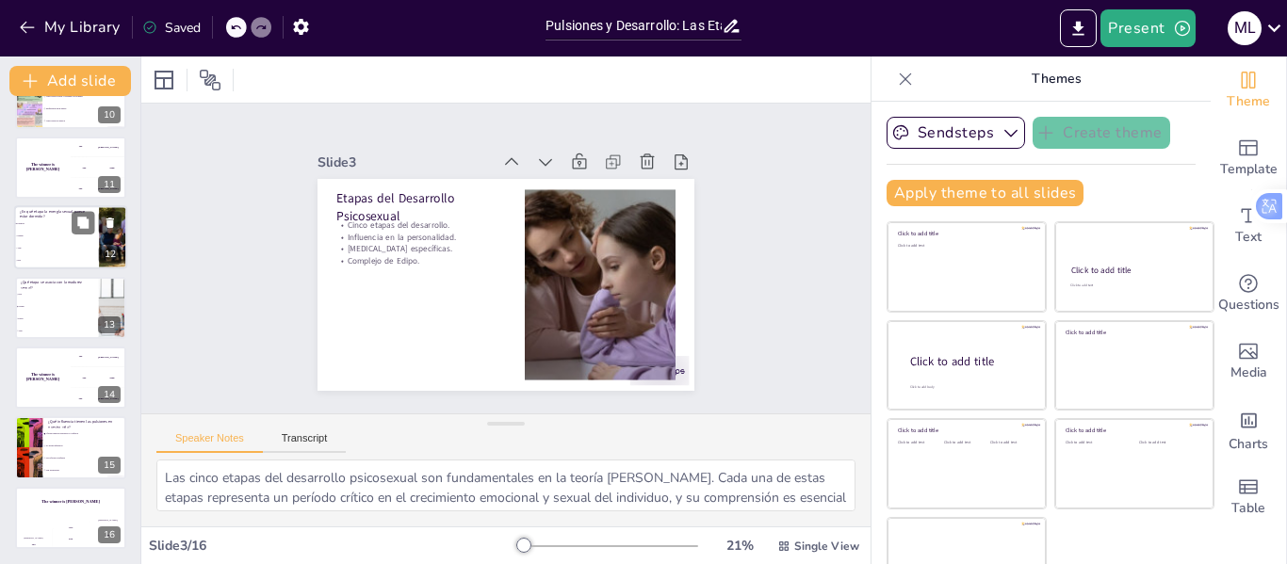
click at [49, 235] on span "Genital" at bounding box center [57, 236] width 81 height 3
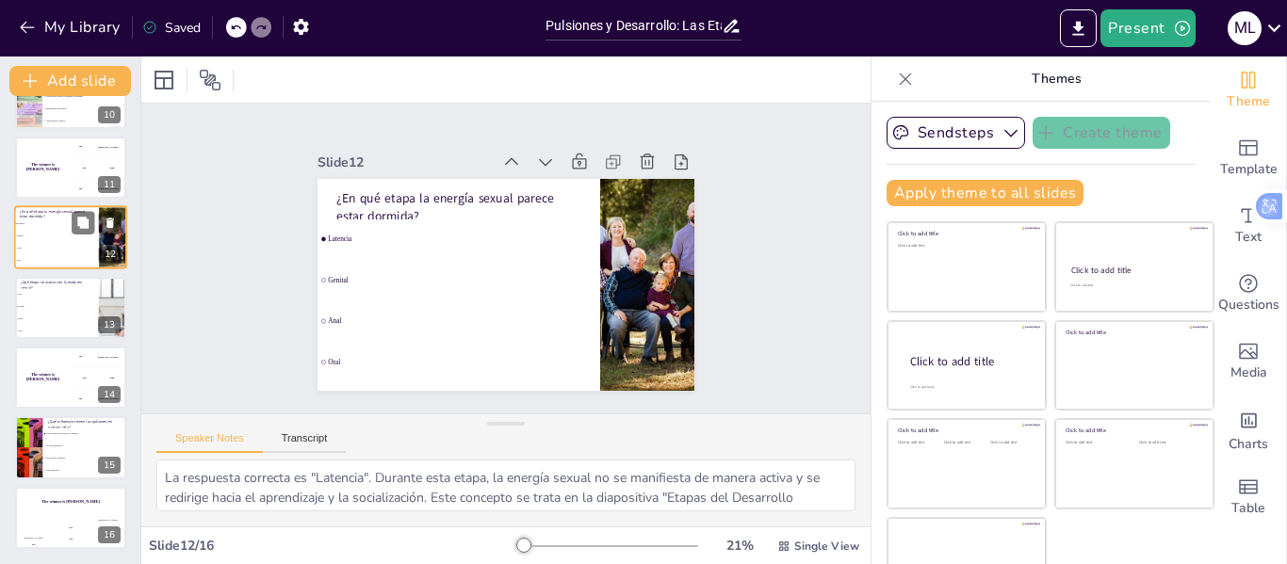
scroll to position [583, 0]
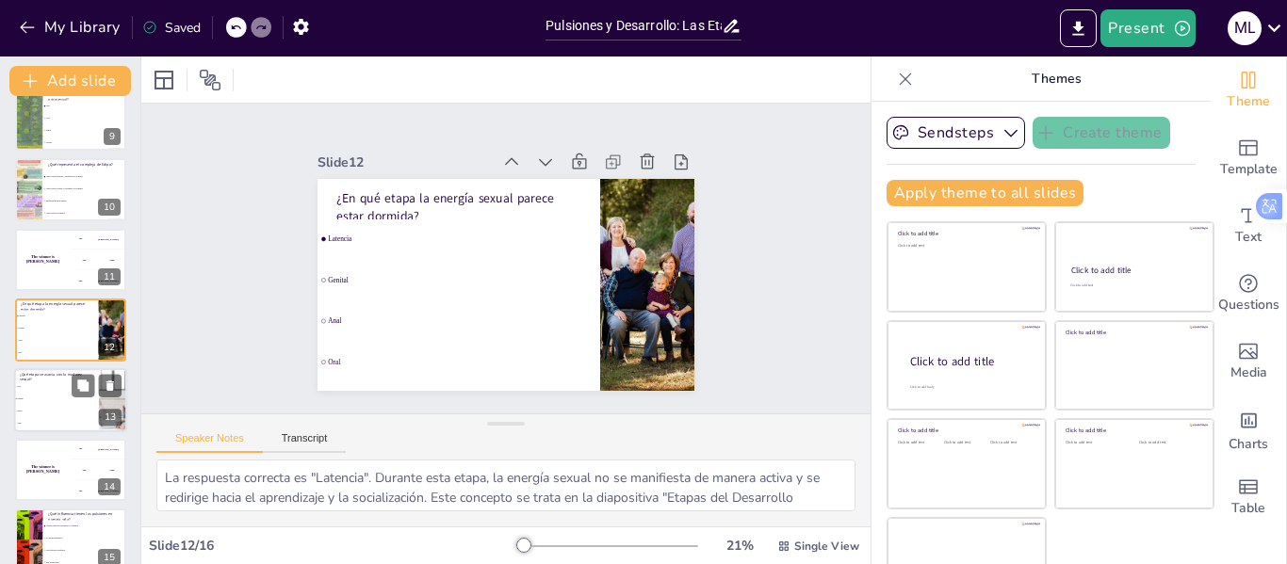
click at [56, 378] on p "¿Qué etapa se asocia con la madurez sexual?" at bounding box center [56, 376] width 73 height 10
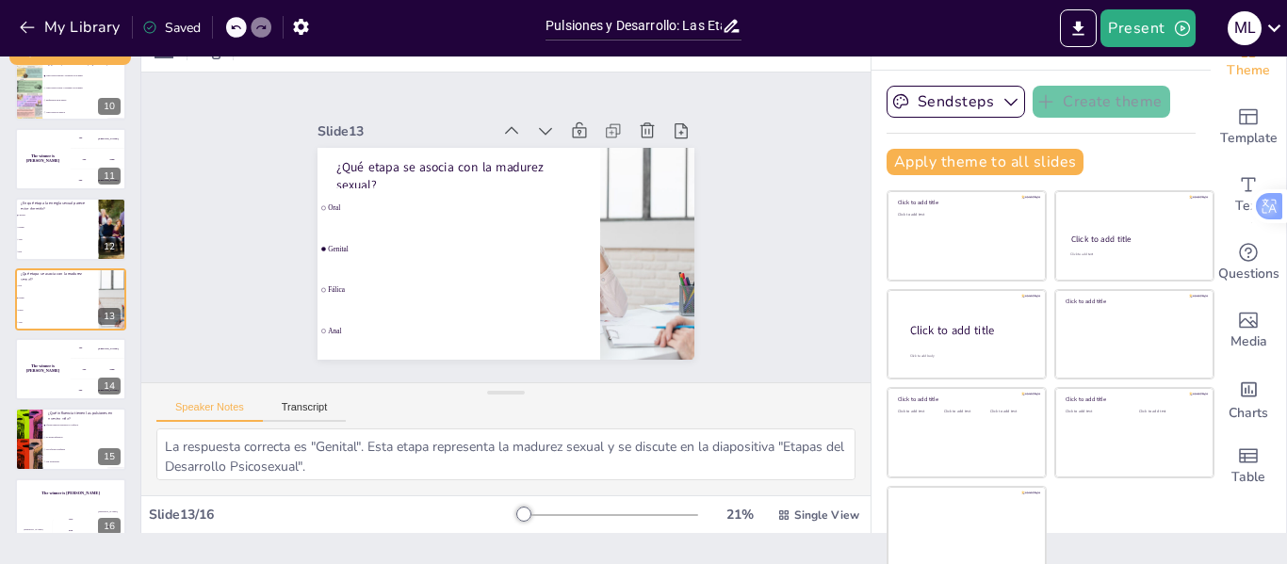
scroll to position [43, 0]
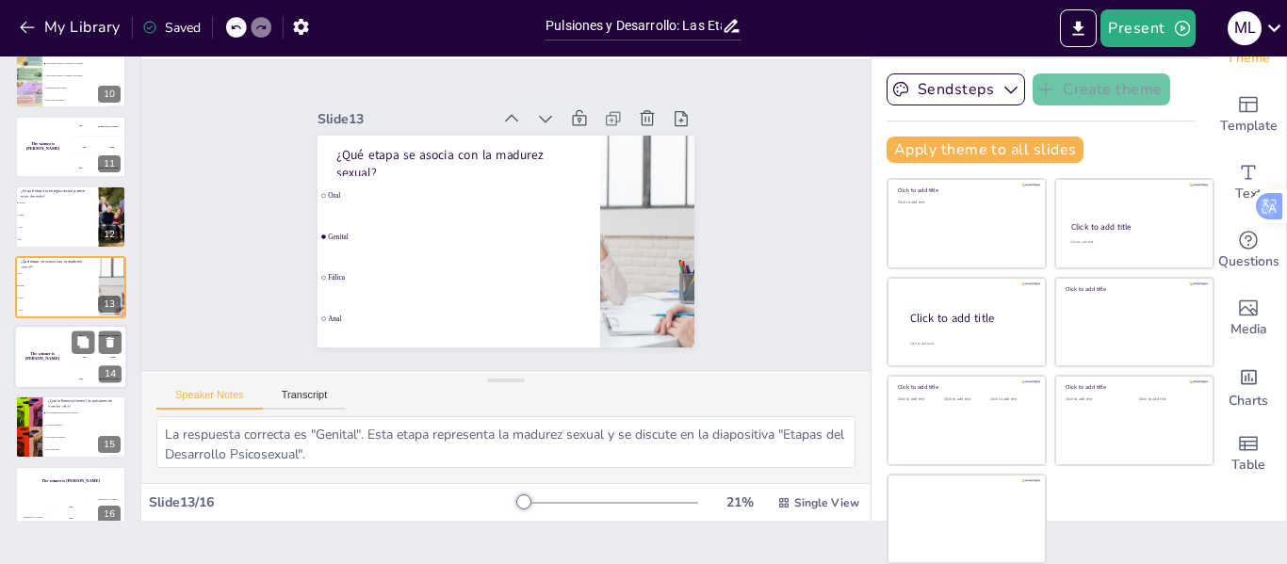
click at [70, 346] on div "The winner is [PERSON_NAME]" at bounding box center [42, 357] width 57 height 64
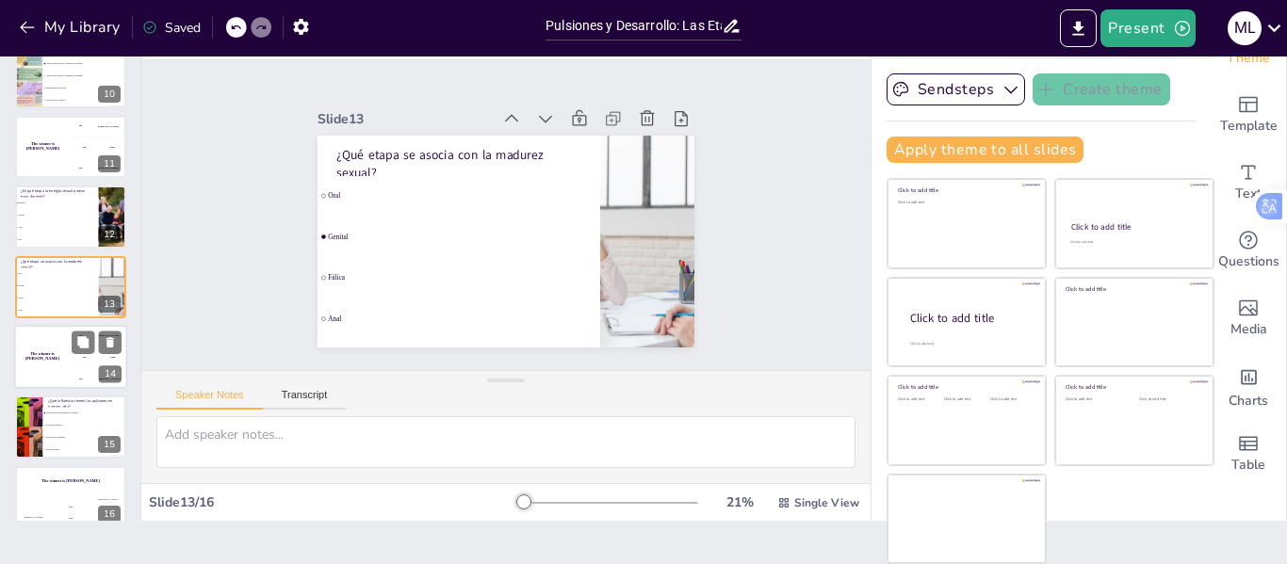
scroll to position [675, 0]
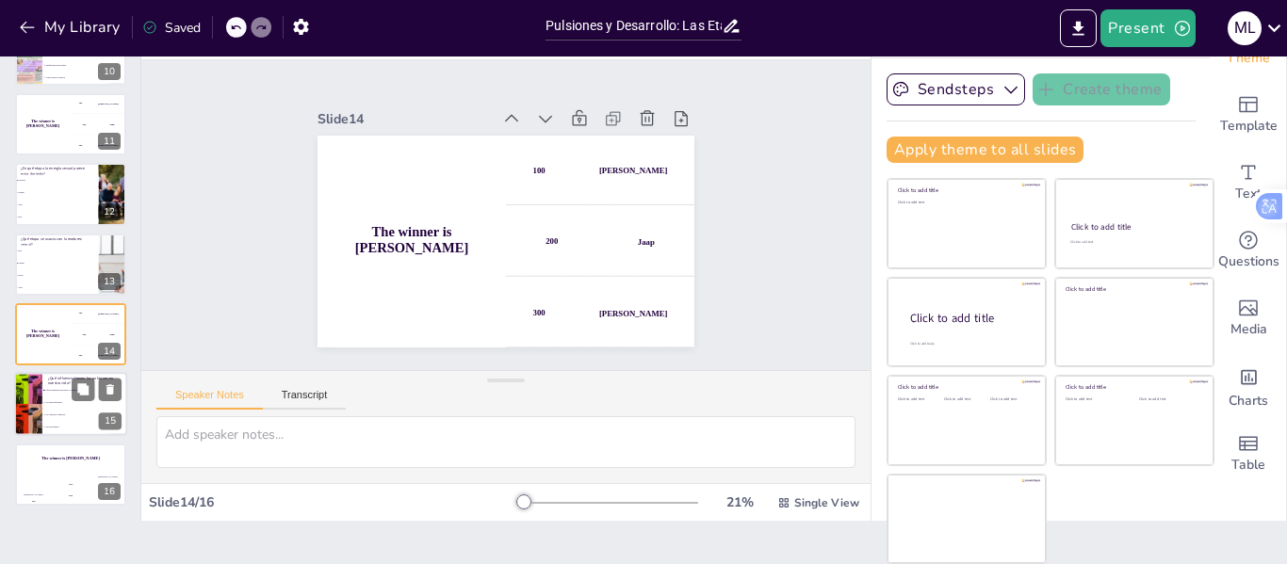
click at [69, 385] on li "Afectan nuestras relaciones y conflictos" at bounding box center [84, 391] width 85 height 12
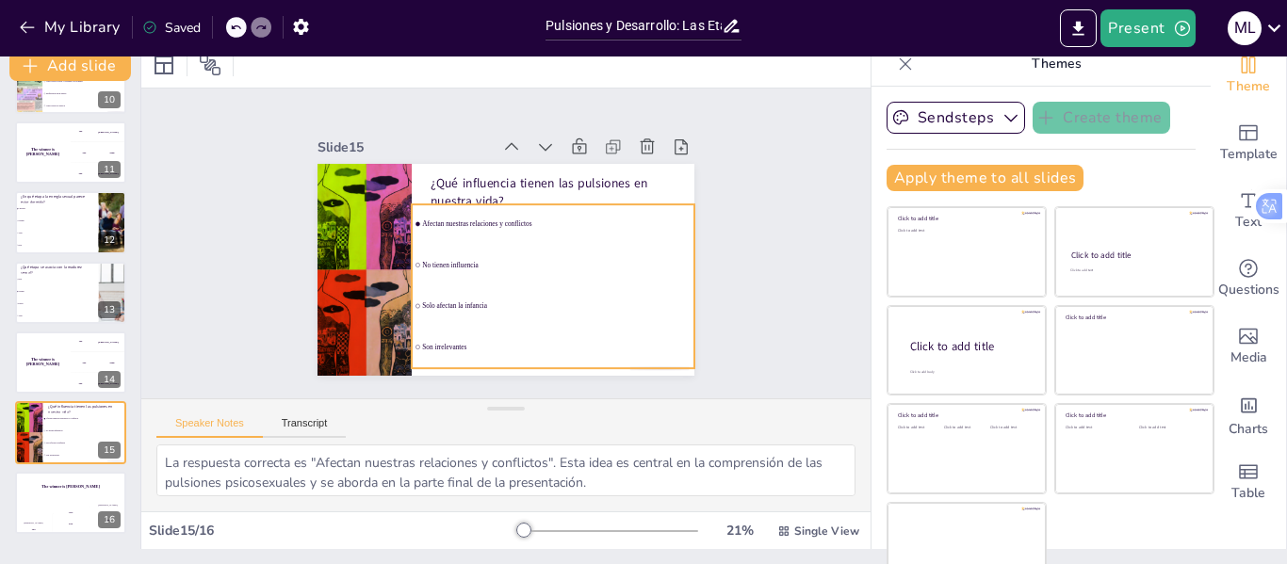
scroll to position [0, 0]
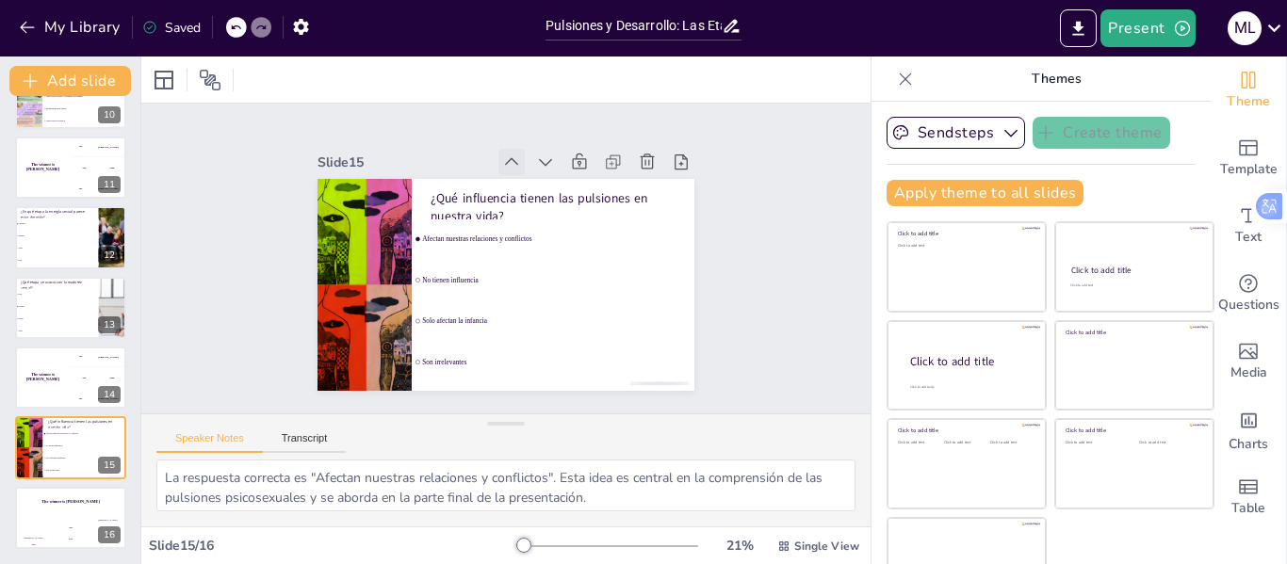
click at [546, 165] on icon at bounding box center [558, 177] width 25 height 25
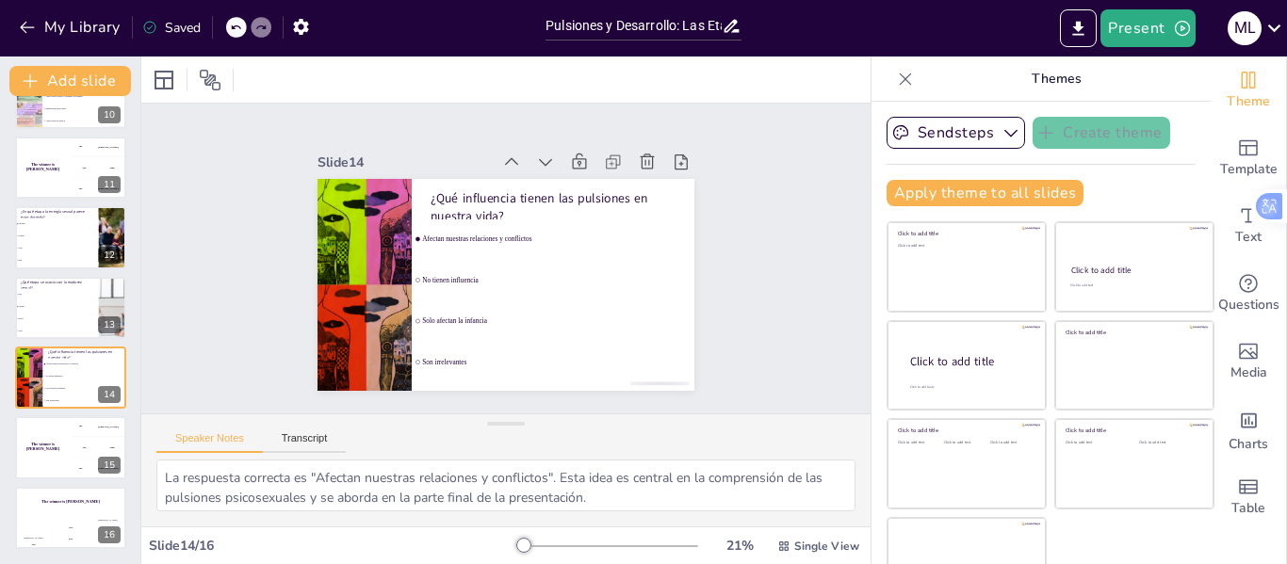
click at [568, 185] on icon at bounding box center [581, 198] width 26 height 26
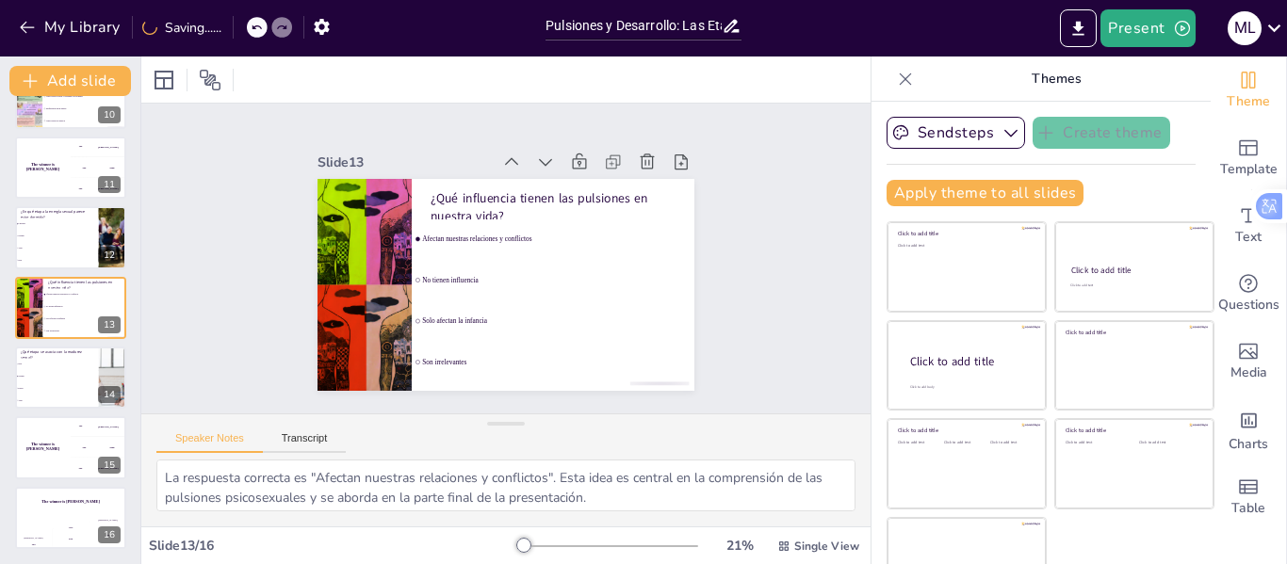
click at [568, 185] on icon at bounding box center [581, 198] width 26 height 26
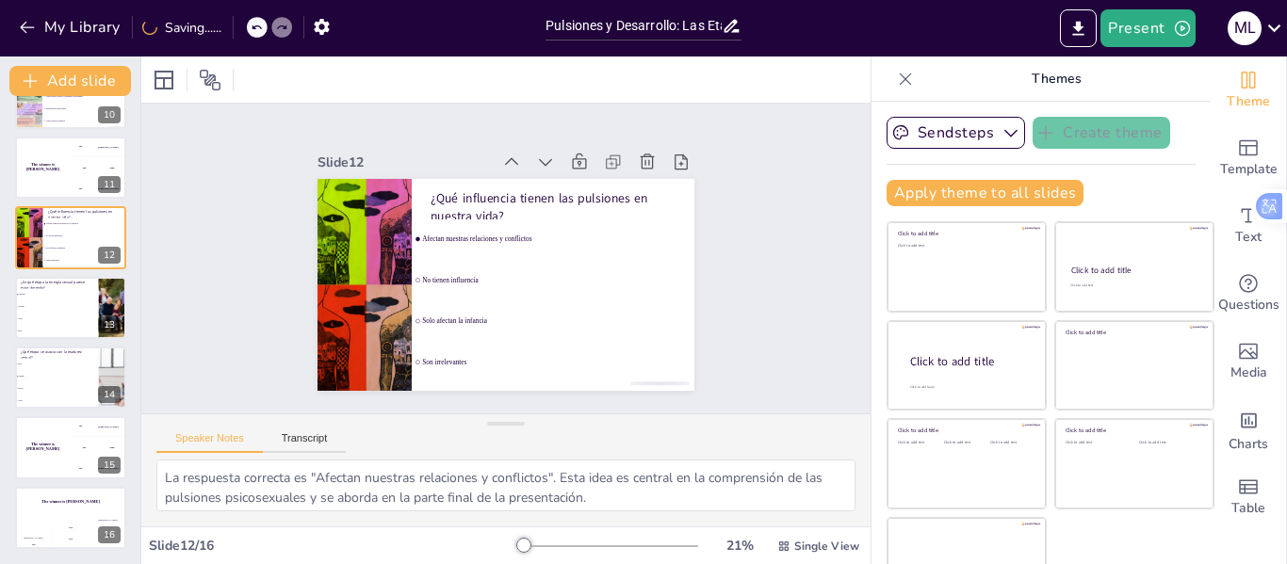
click at [592, 255] on icon at bounding box center [601, 264] width 19 height 19
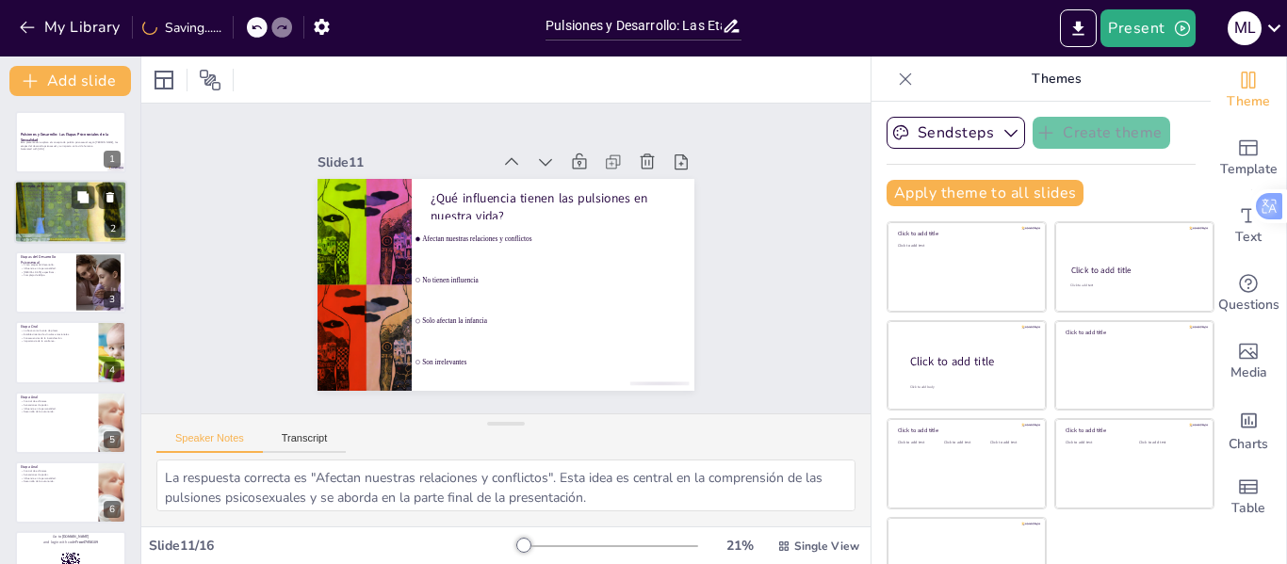
click at [73, 213] on div at bounding box center [71, 213] width 116 height 64
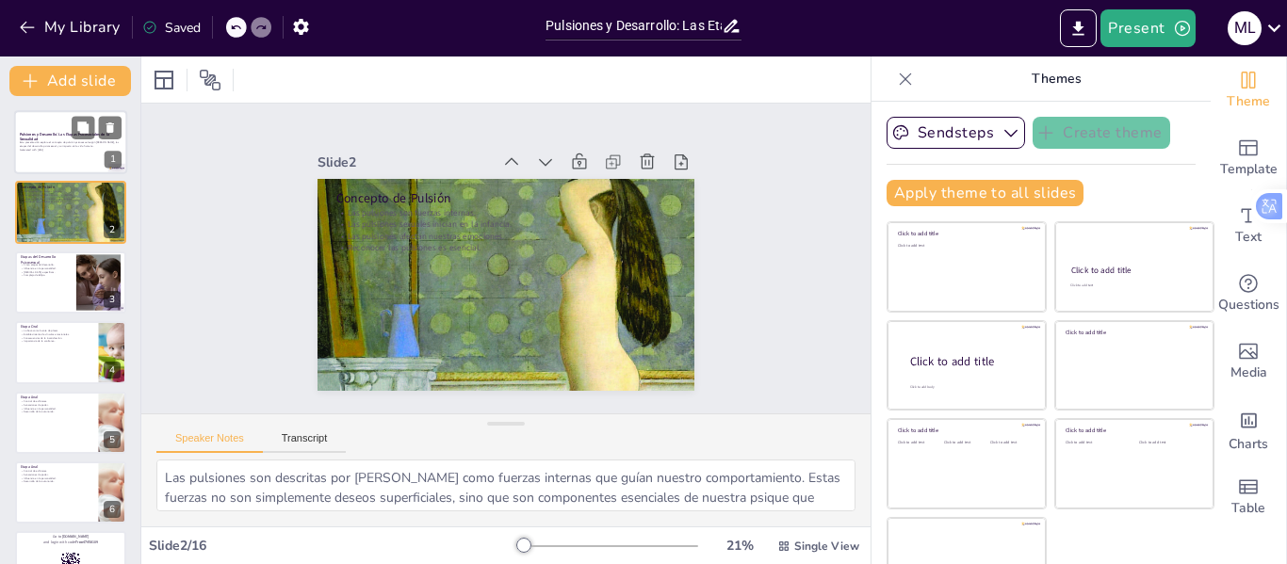
click at [103, 152] on div "Esta presentación explora el concepto de pulsión psicosexual según [PERSON_NAME…" at bounding box center [71, 146] width 102 height 13
